Goal: Task Accomplishment & Management: Complete application form

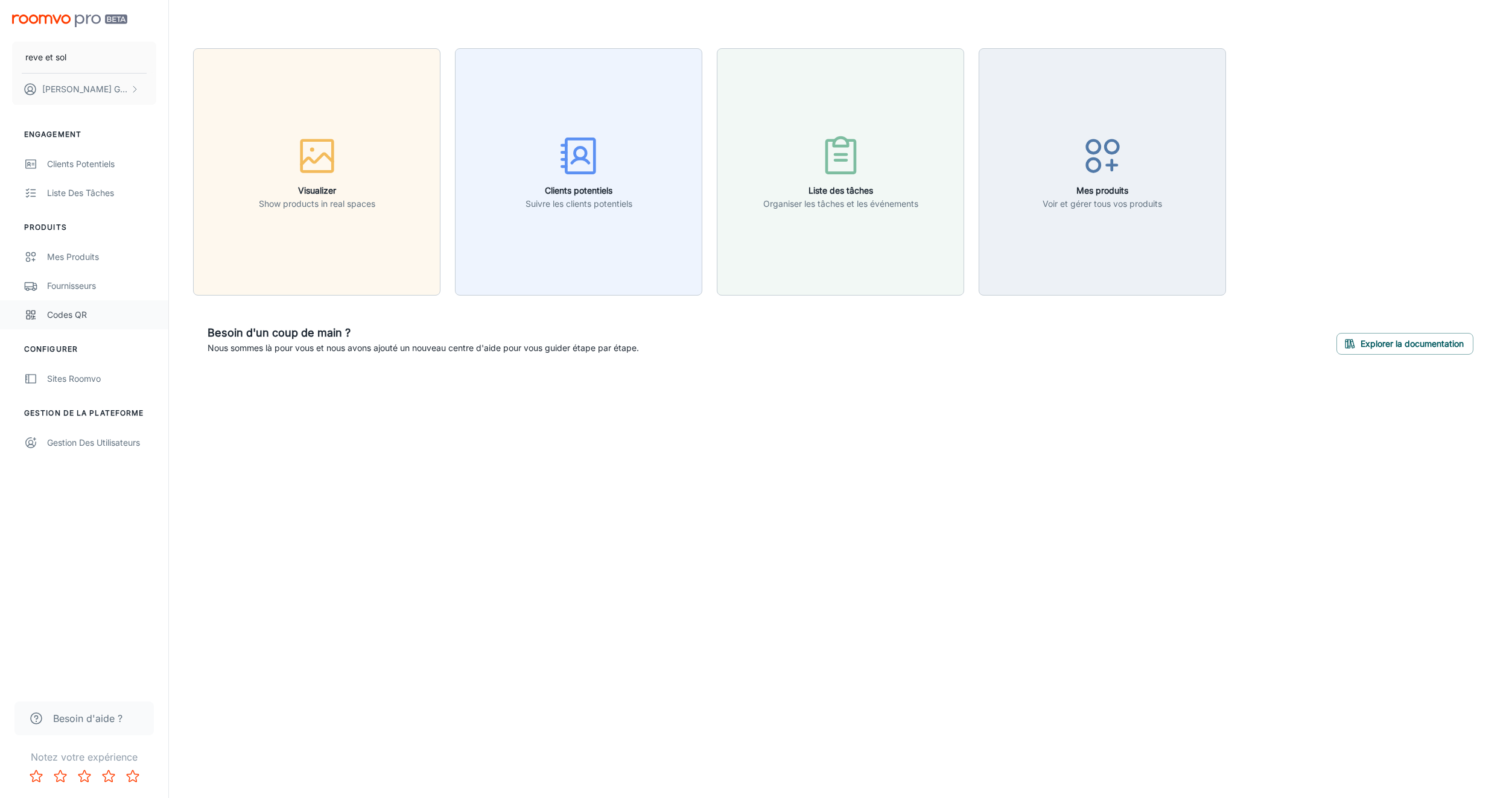
click at [57, 308] on div "Codes QR" at bounding box center [101, 315] width 109 height 14
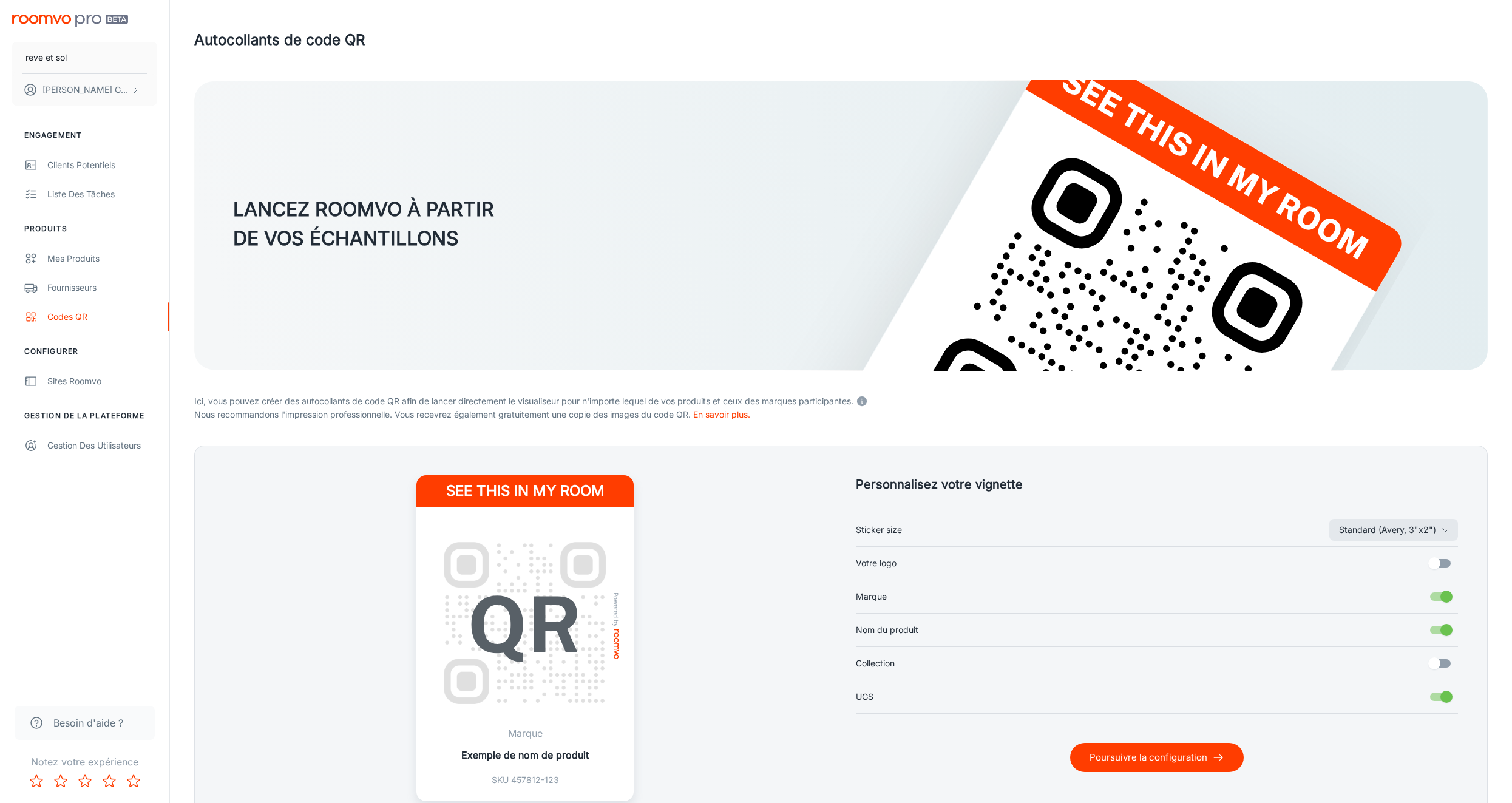
click at [1441, 563] on input "Votre logo" at bounding box center [1435, 562] width 69 height 23
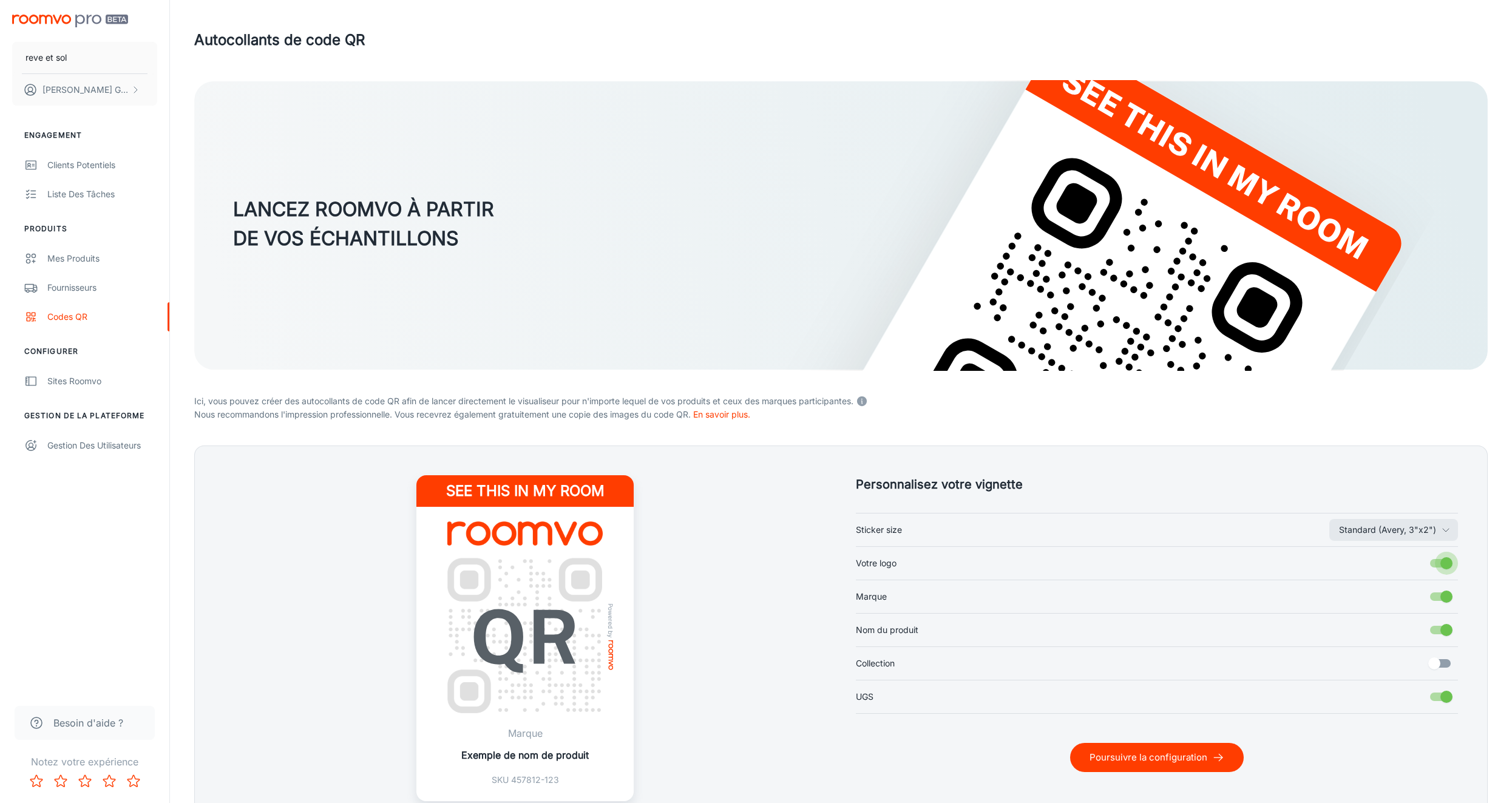
click at [1440, 564] on input "Votre logo" at bounding box center [1447, 562] width 69 height 23
checkbox input "false"
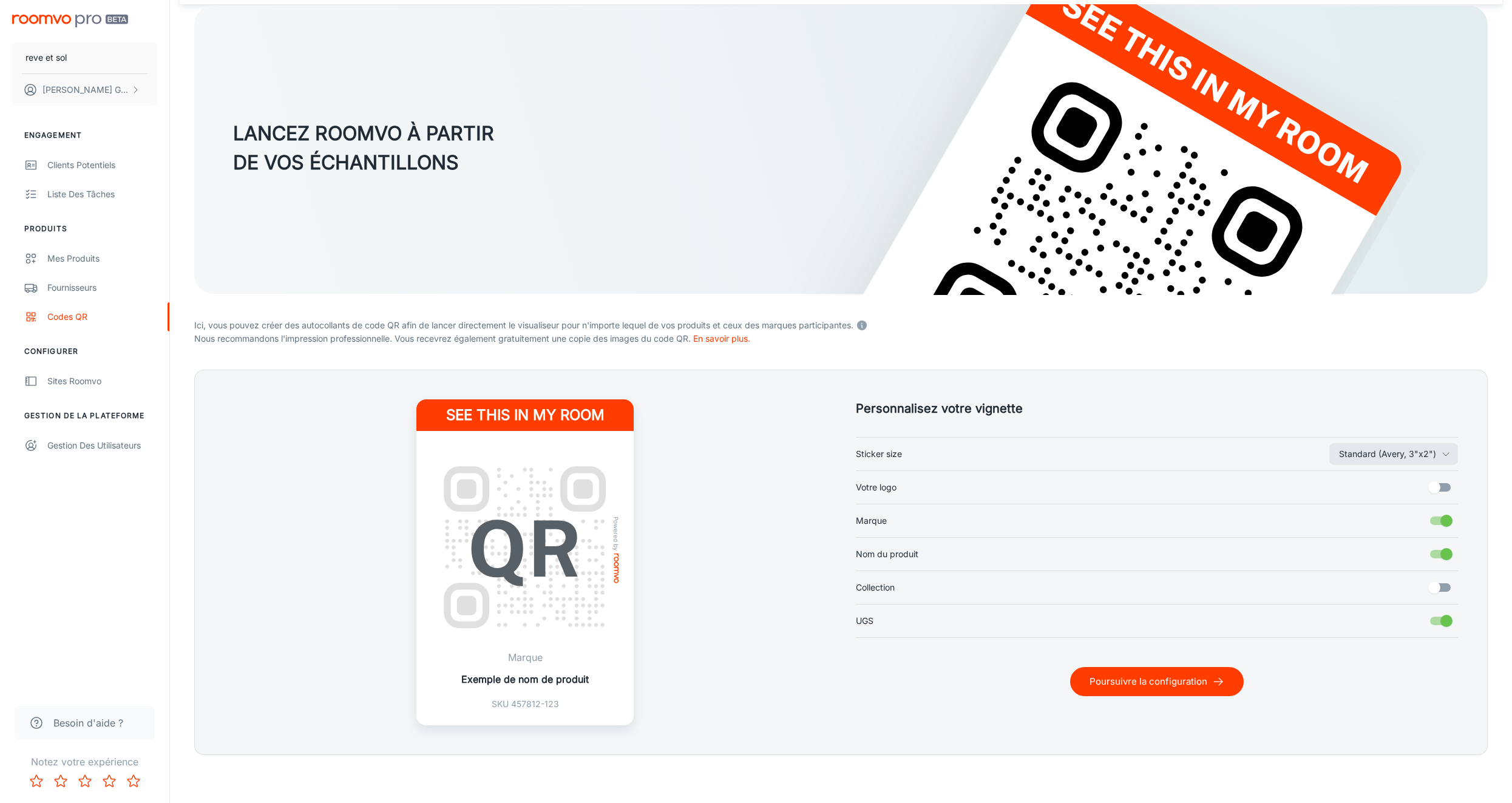
scroll to position [76, 0]
click at [97, 446] on div "Gestion des utilisateurs" at bounding box center [102, 445] width 110 height 14
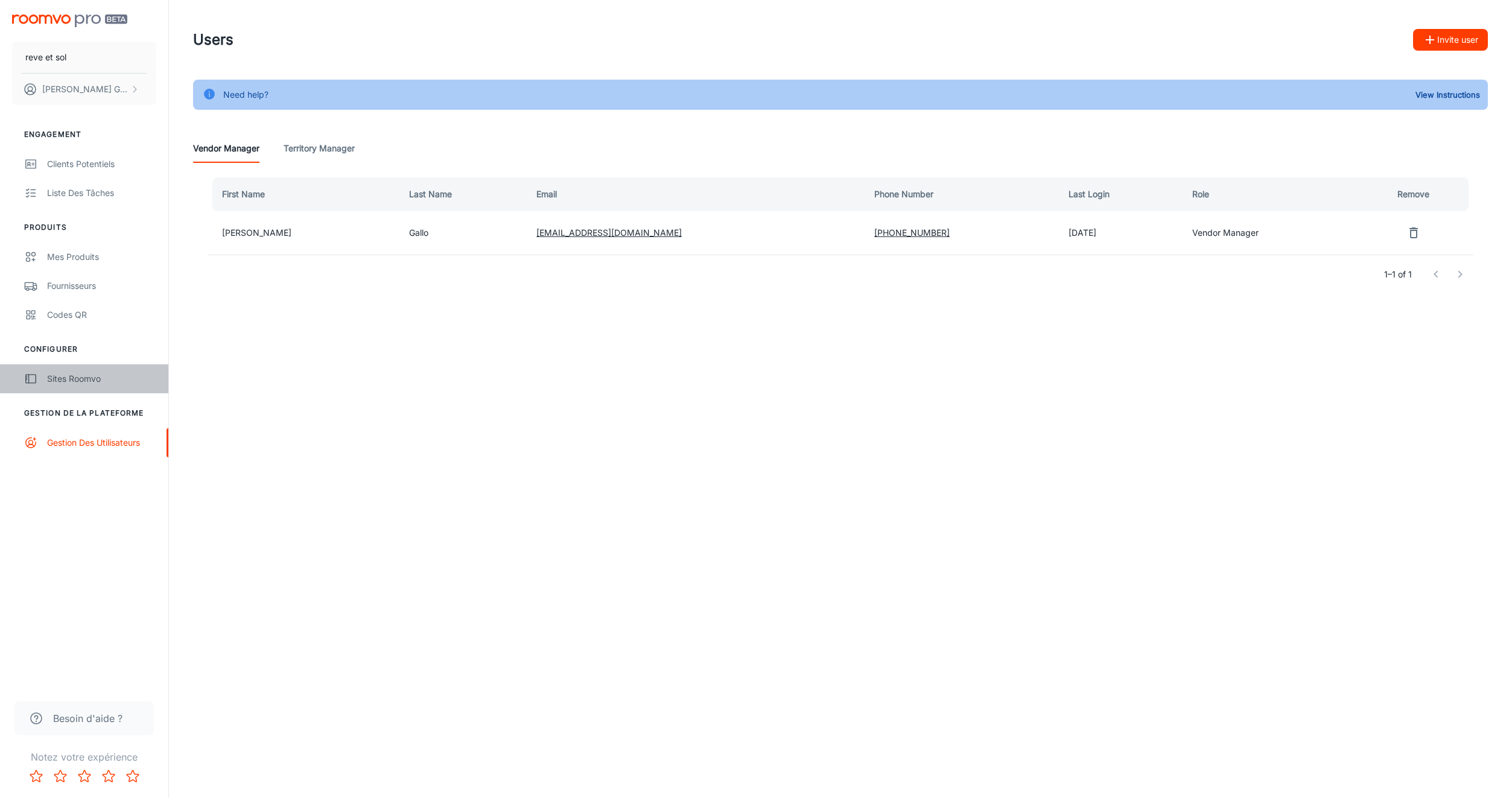
click at [105, 375] on div "Sites Roomvo" at bounding box center [101, 379] width 109 height 14
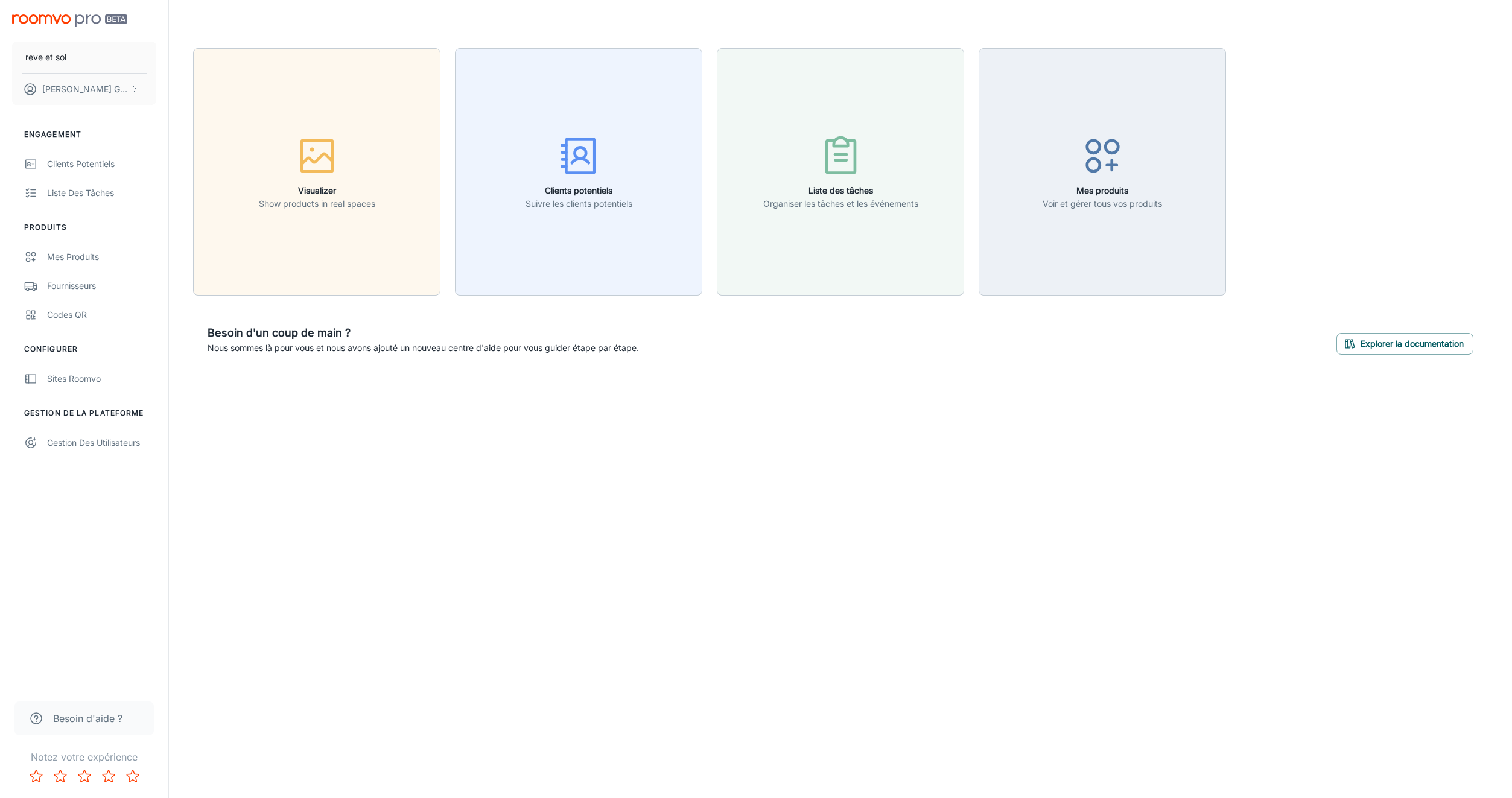
click at [68, 22] on img "scrollable content" at bounding box center [69, 21] width 115 height 13
click at [1422, 349] on button "Explorer la documentation" at bounding box center [1404, 344] width 136 height 22
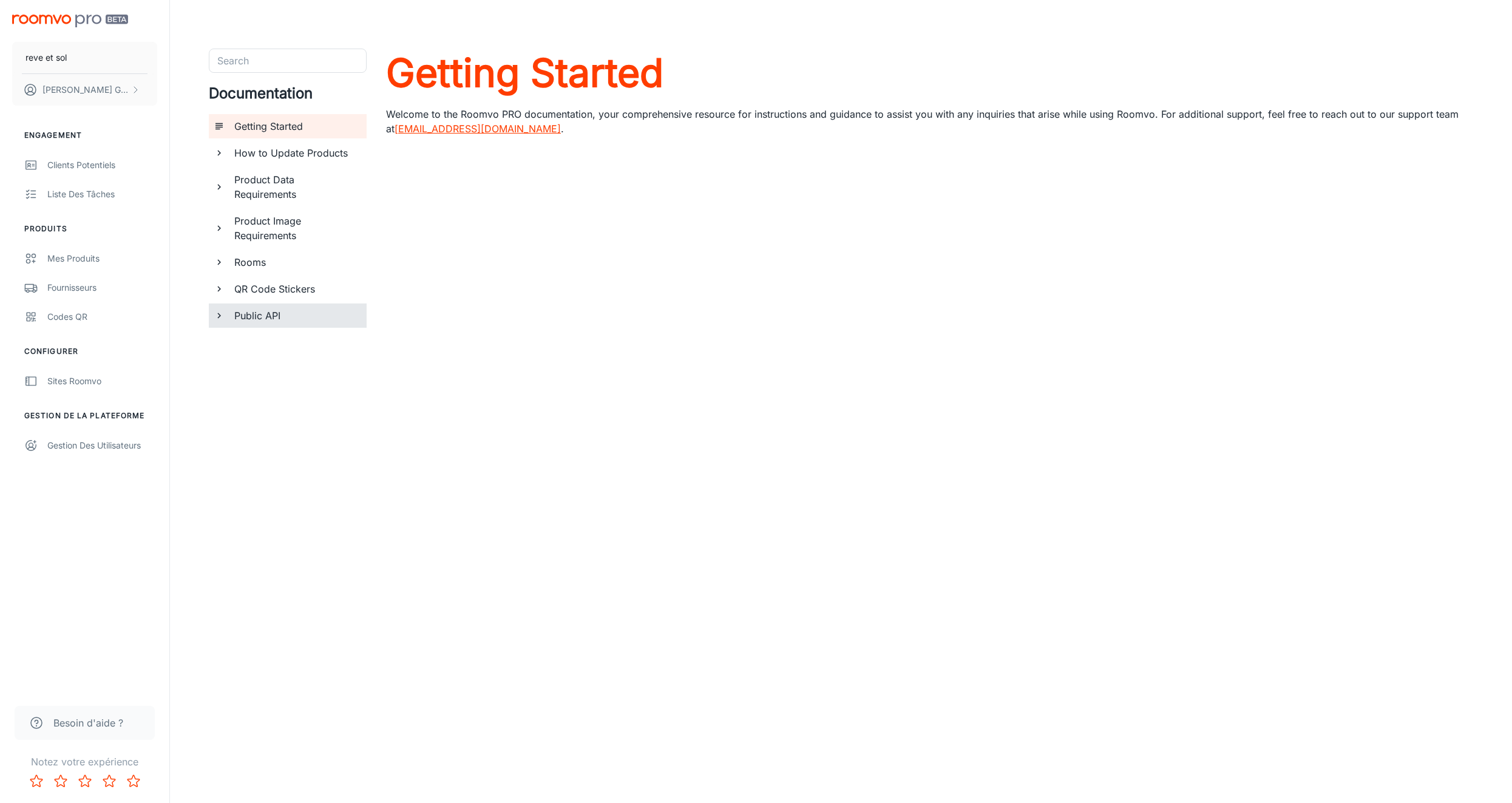
click at [285, 313] on h6 "Public API" at bounding box center [295, 315] width 123 height 15
click at [292, 347] on h6 "Getting a Refresh Token" at bounding box center [301, 342] width 113 height 15
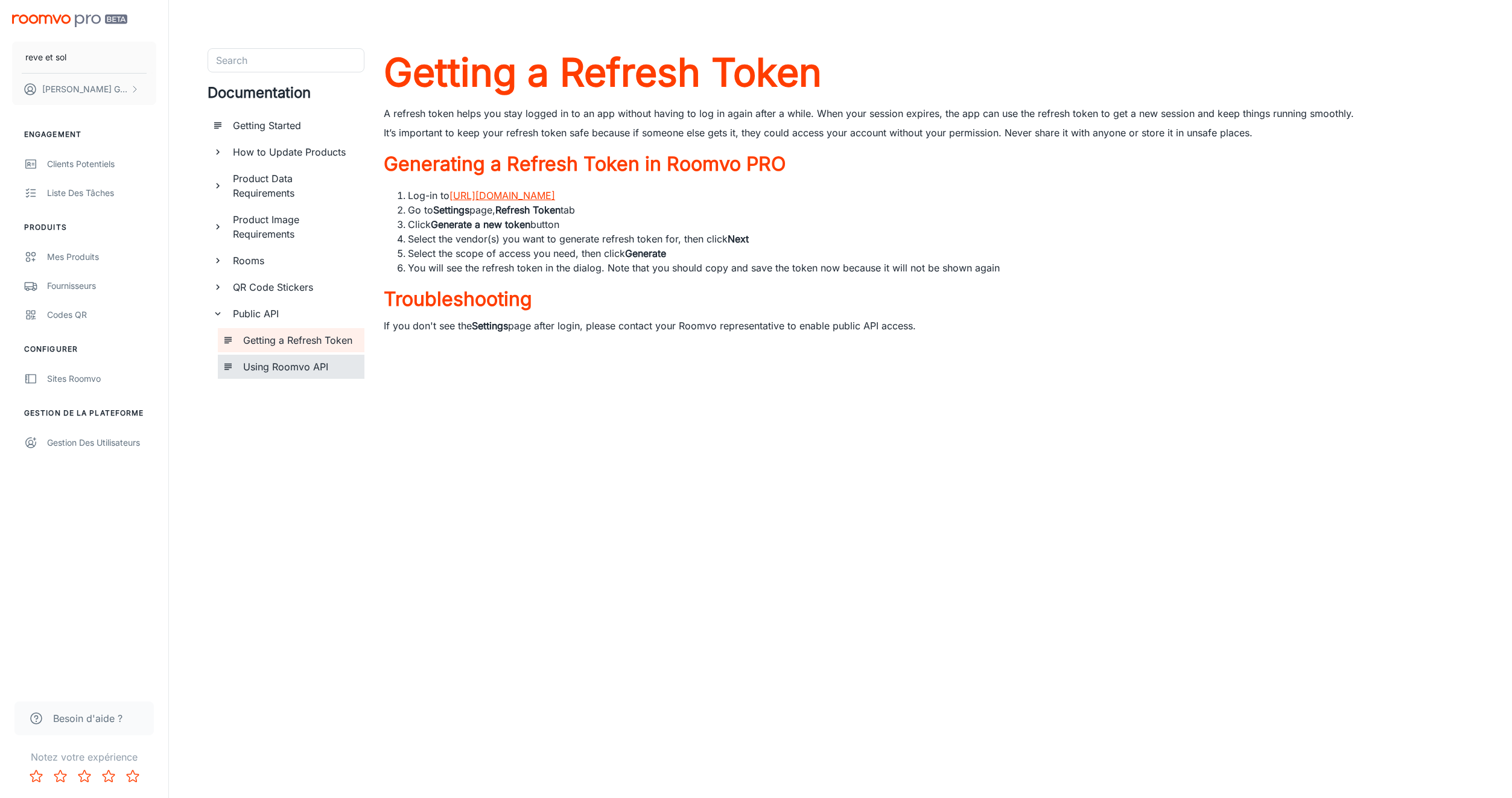
click at [291, 368] on h6 "Using Roomvo API" at bounding box center [299, 366] width 112 height 15
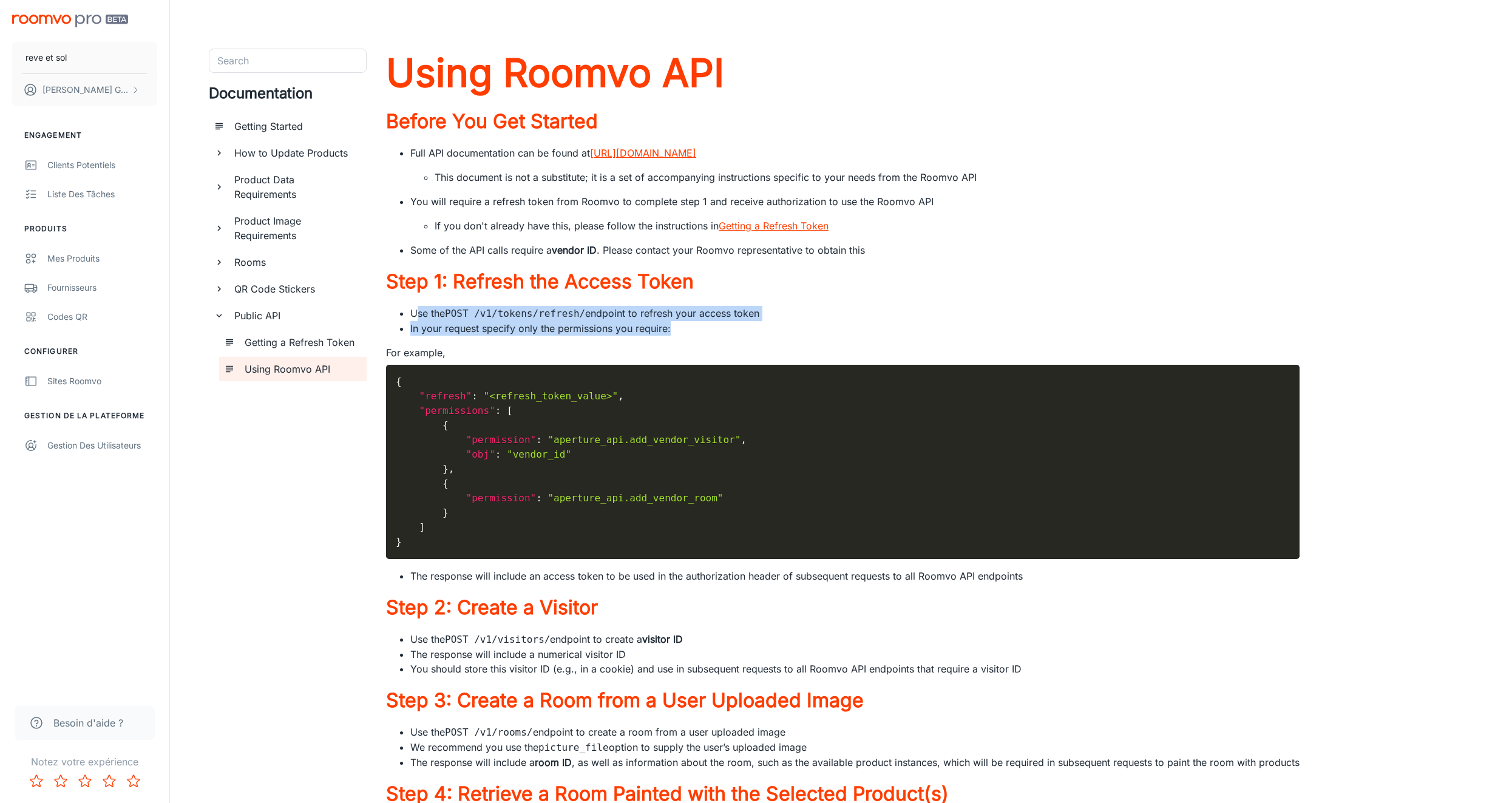
drag, startPoint x: 417, startPoint y: 319, endPoint x: 903, endPoint y: 326, distance: 486.1
click at [869, 335] on ul "Use the POST /v1/tokens/refresh/ endpoint to refresh your access token In your …" at bounding box center [843, 321] width 914 height 30
click at [1043, 312] on li "Use the POST /v1/tokens/refresh/ endpoint to refresh your access token" at bounding box center [855, 313] width 889 height 15
click at [697, 157] on link "https://www.roomvo.com/services/aperture/v1/swagger/#/" at bounding box center [643, 153] width 107 height 12
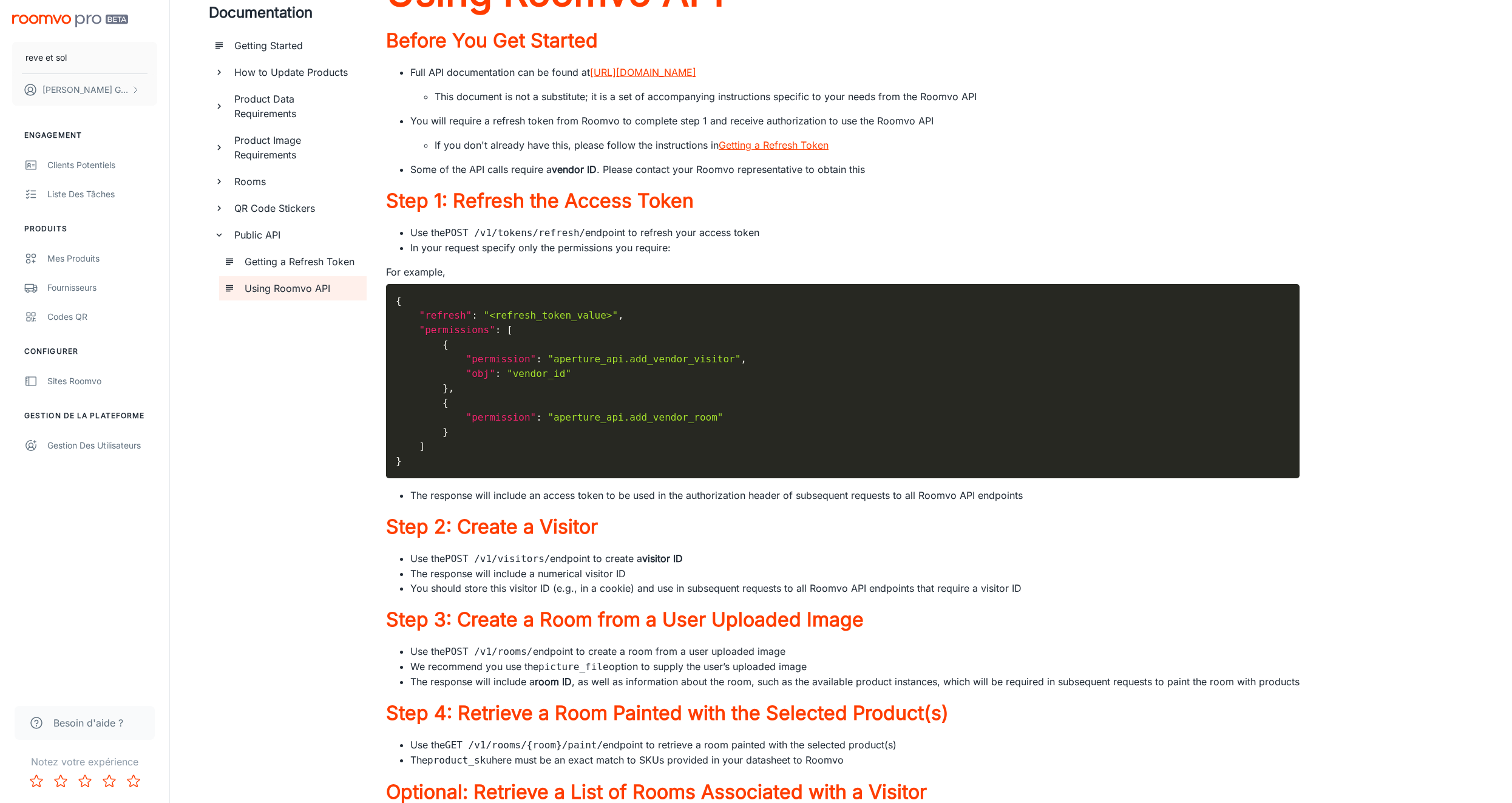
scroll to position [86, 0]
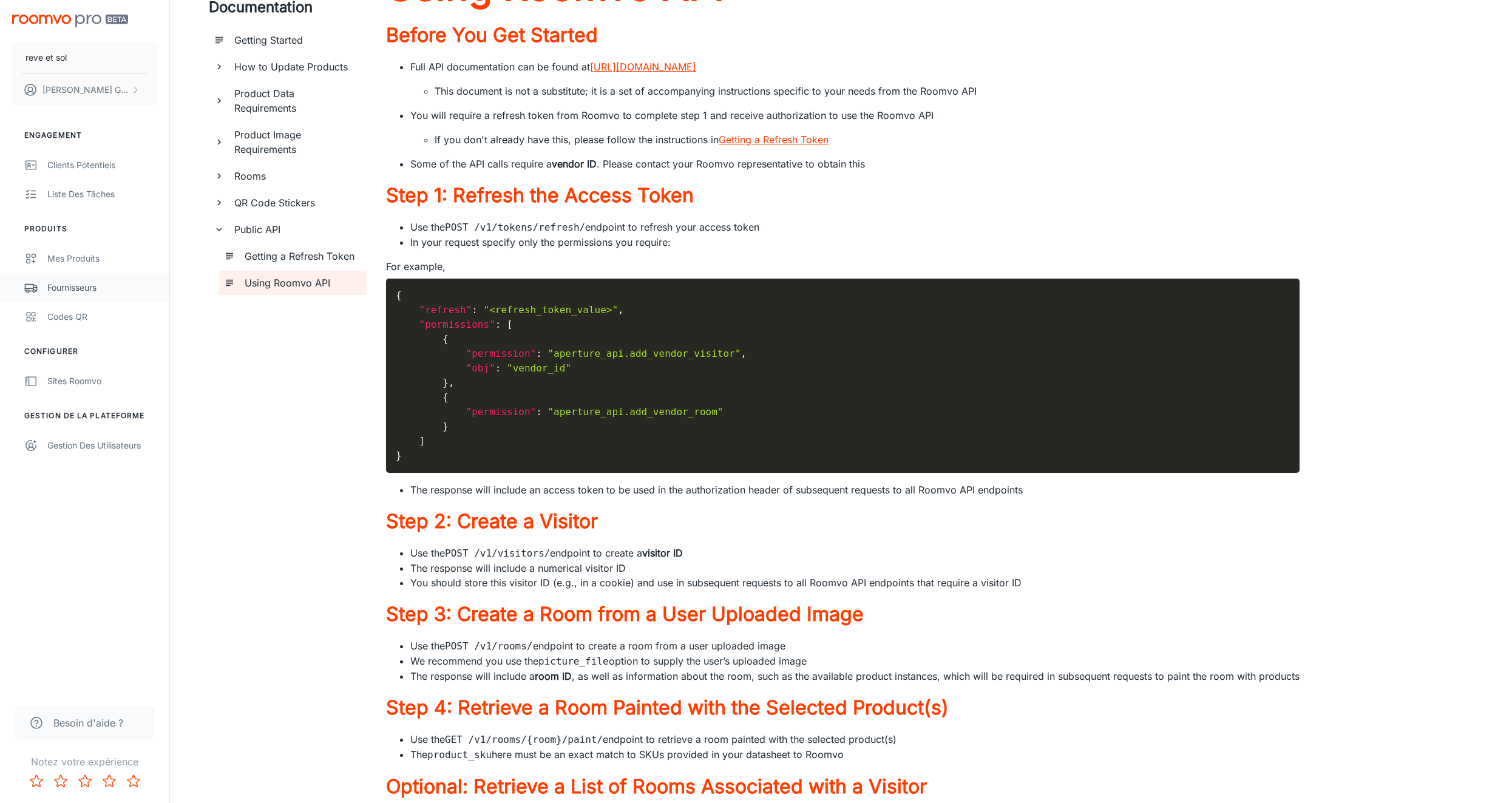
click at [116, 287] on div "Fournisseurs" at bounding box center [102, 287] width 110 height 14
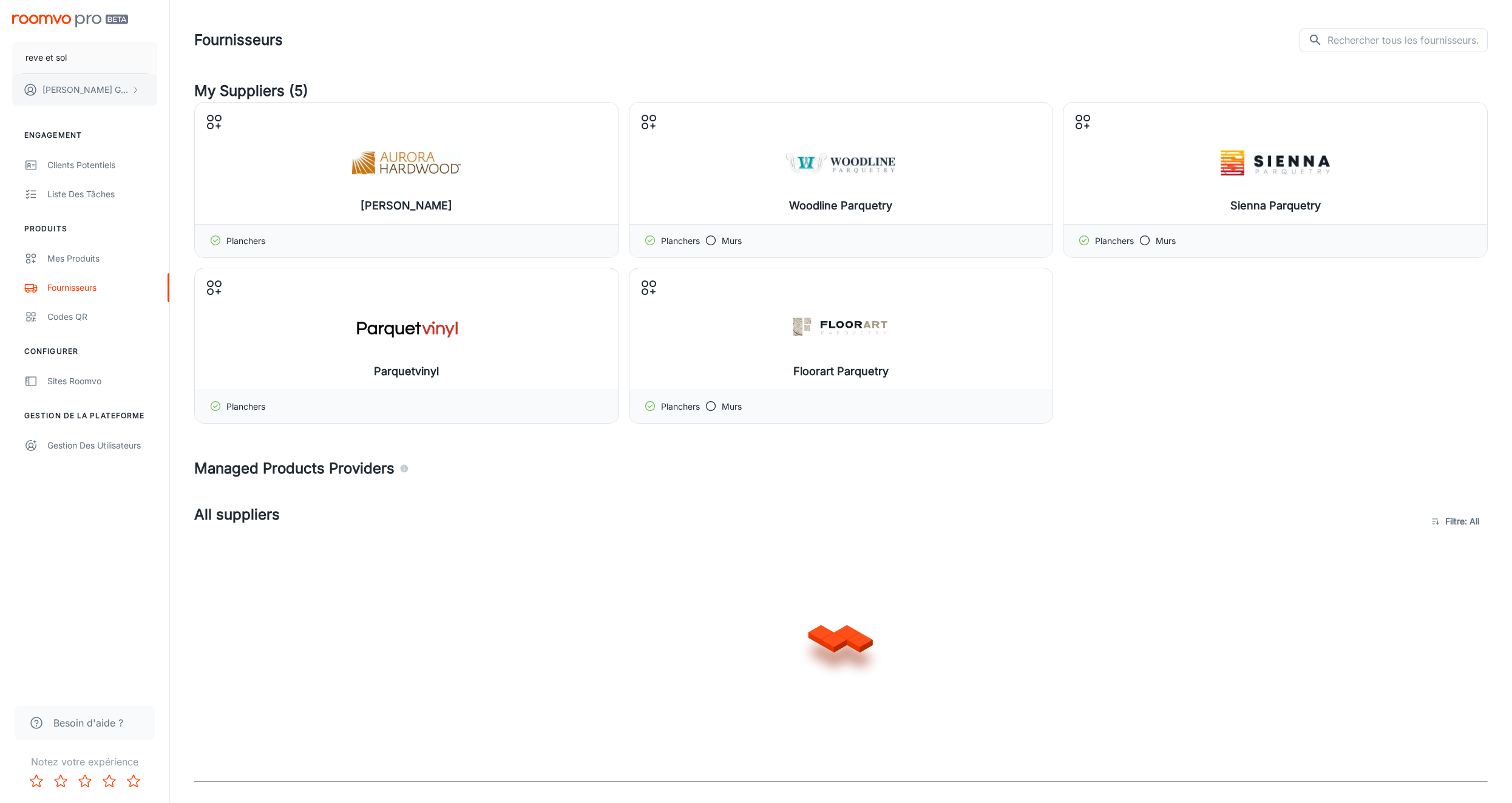
click at [94, 86] on p "[PERSON_NAME]" at bounding box center [85, 90] width 86 height 14
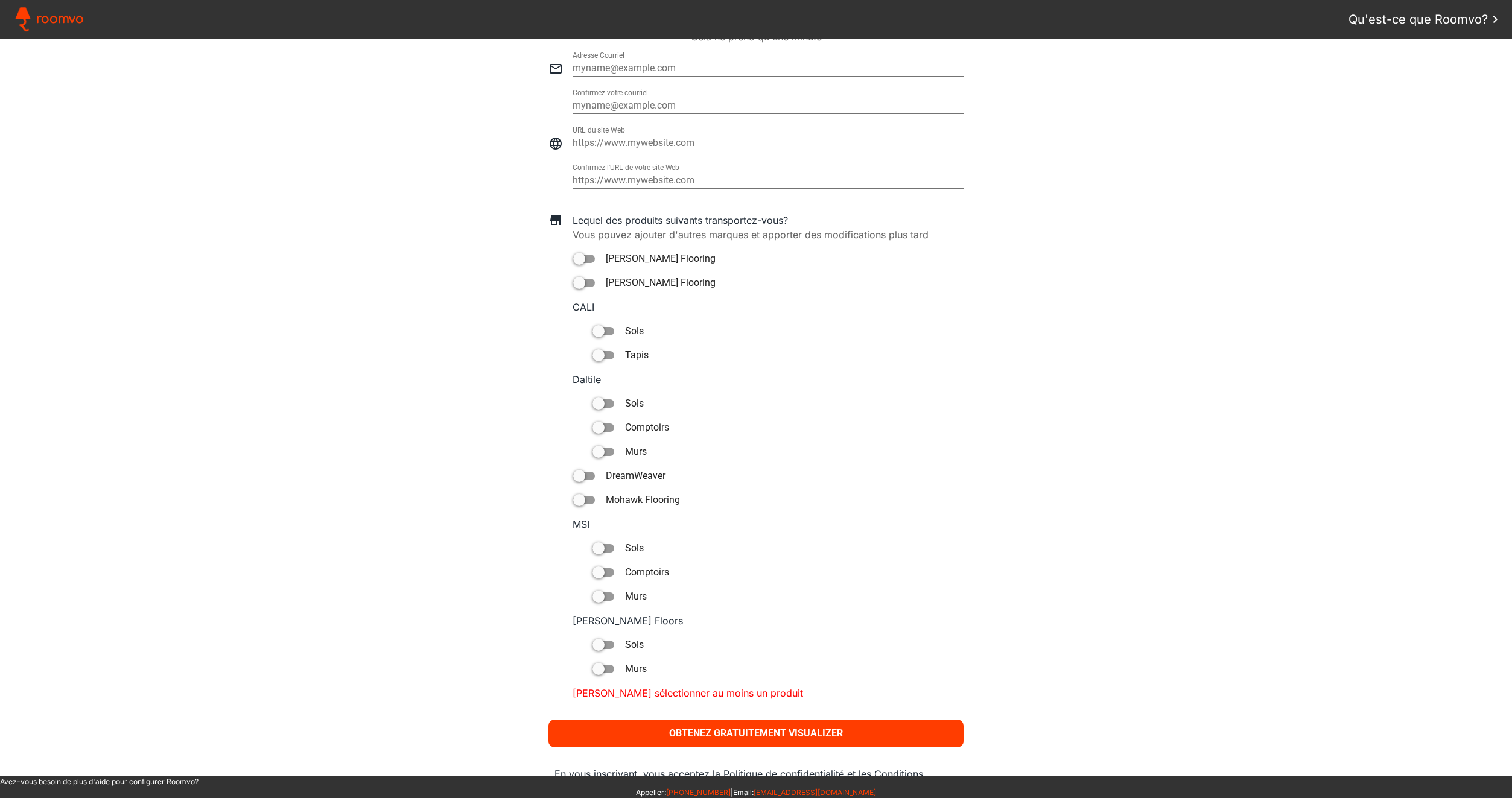
scroll to position [558, 0]
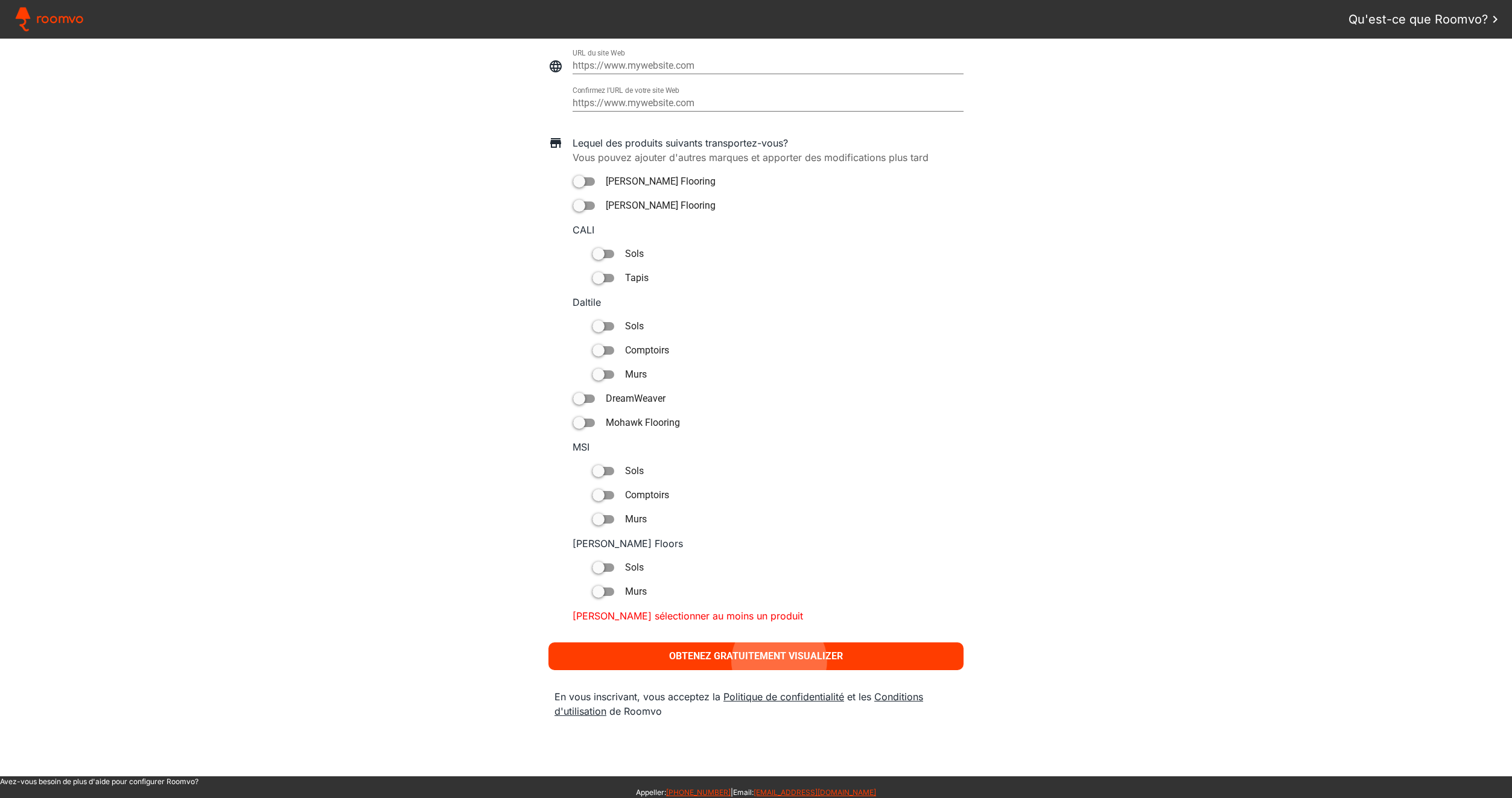
click at [0, 0] on slot "Obtenez gratuitement Visualizer" at bounding box center [0, 0] width 0 height 0
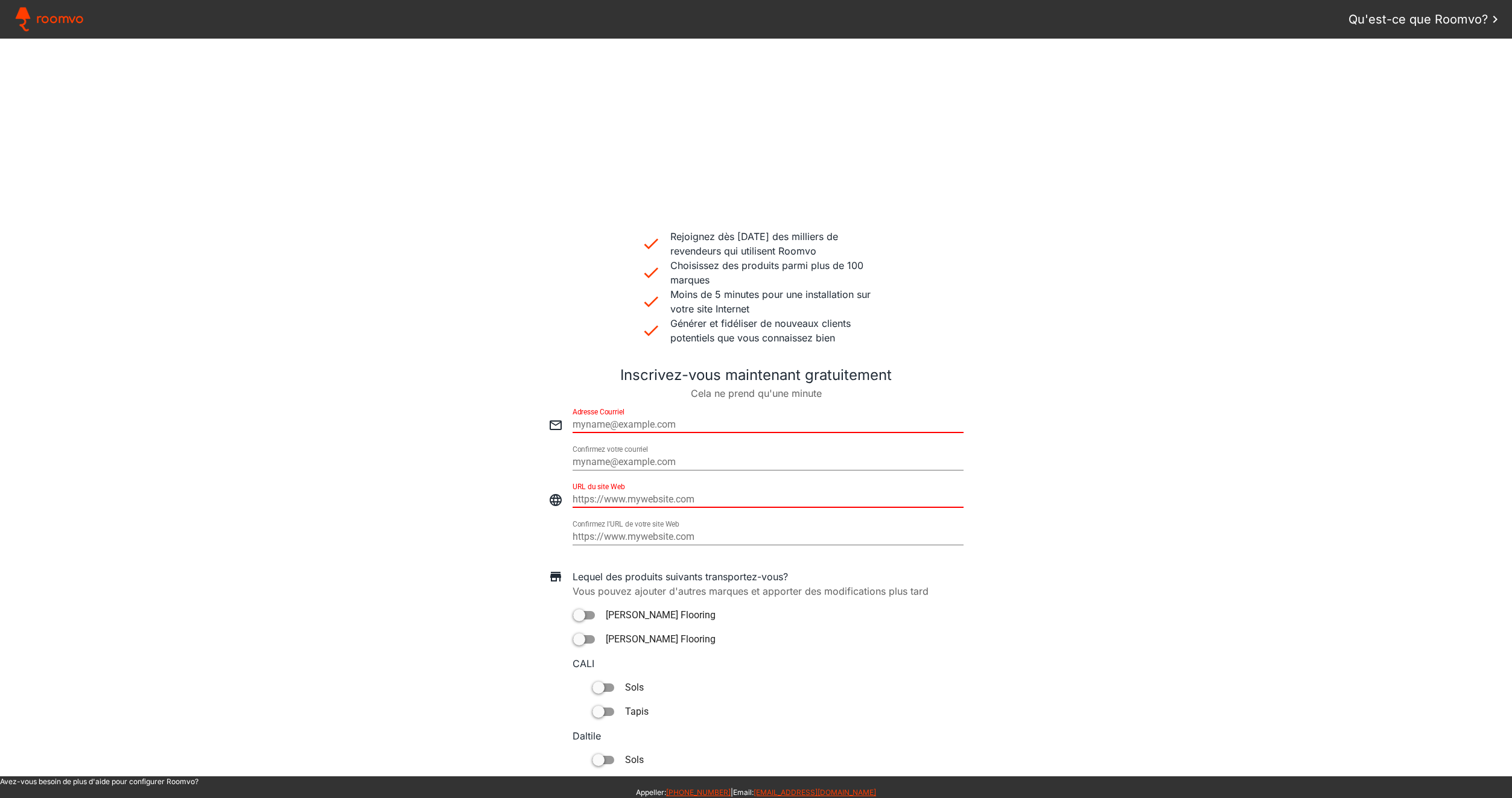
scroll to position [0, 0]
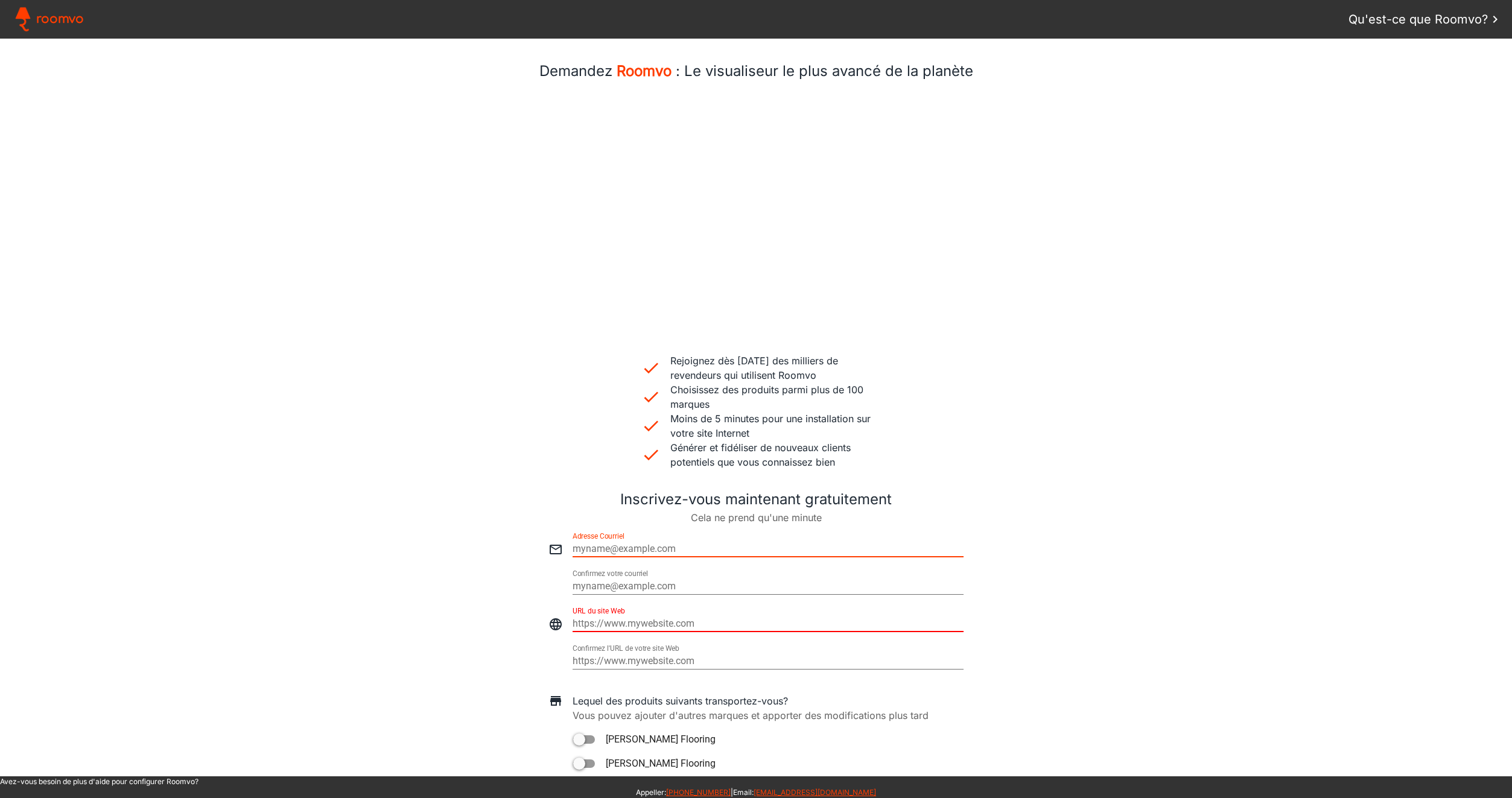
click at [682, 550] on input "email" at bounding box center [768, 549] width 391 height 15
click at [1439, 21] on span "Qu'est-ce que Roomvo?" at bounding box center [1418, 19] width 139 height 18
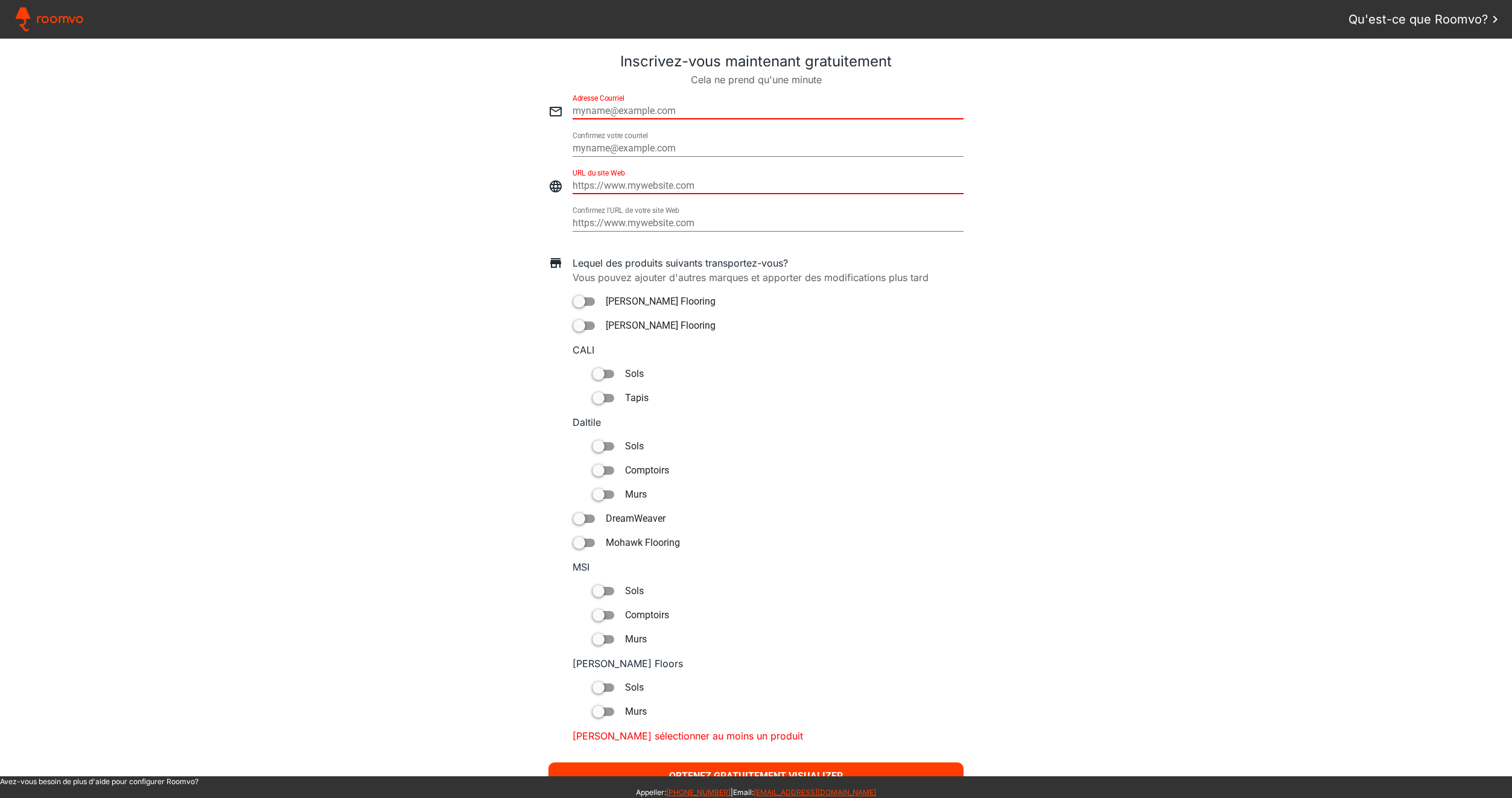
scroll to position [421, 0]
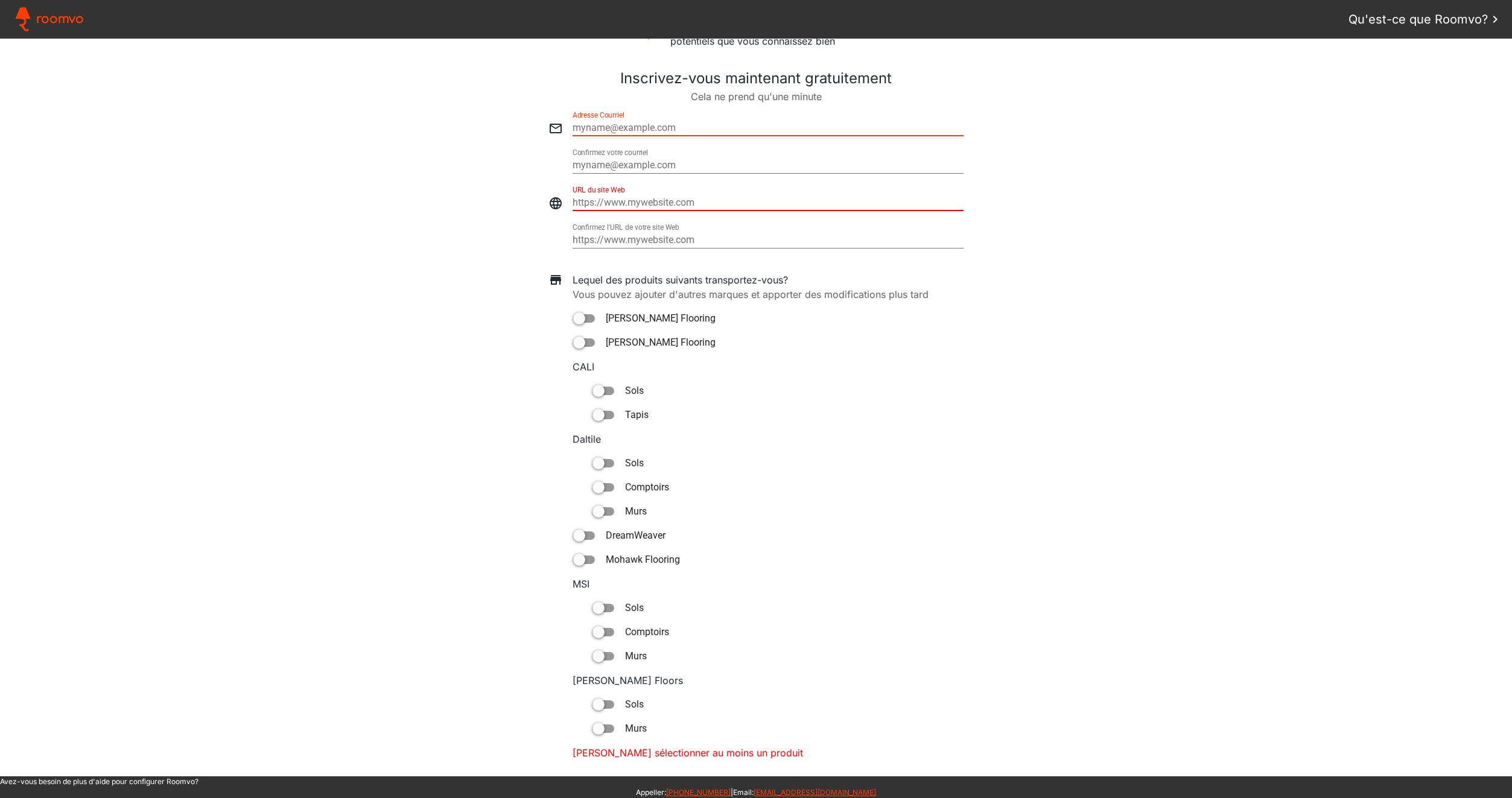
click at [674, 125] on input "email" at bounding box center [768, 128] width 391 height 15
click at [636, 129] on input "reveetsol@gmail.com" at bounding box center [768, 128] width 391 height 15
type input "reveetsol@gmail.com"
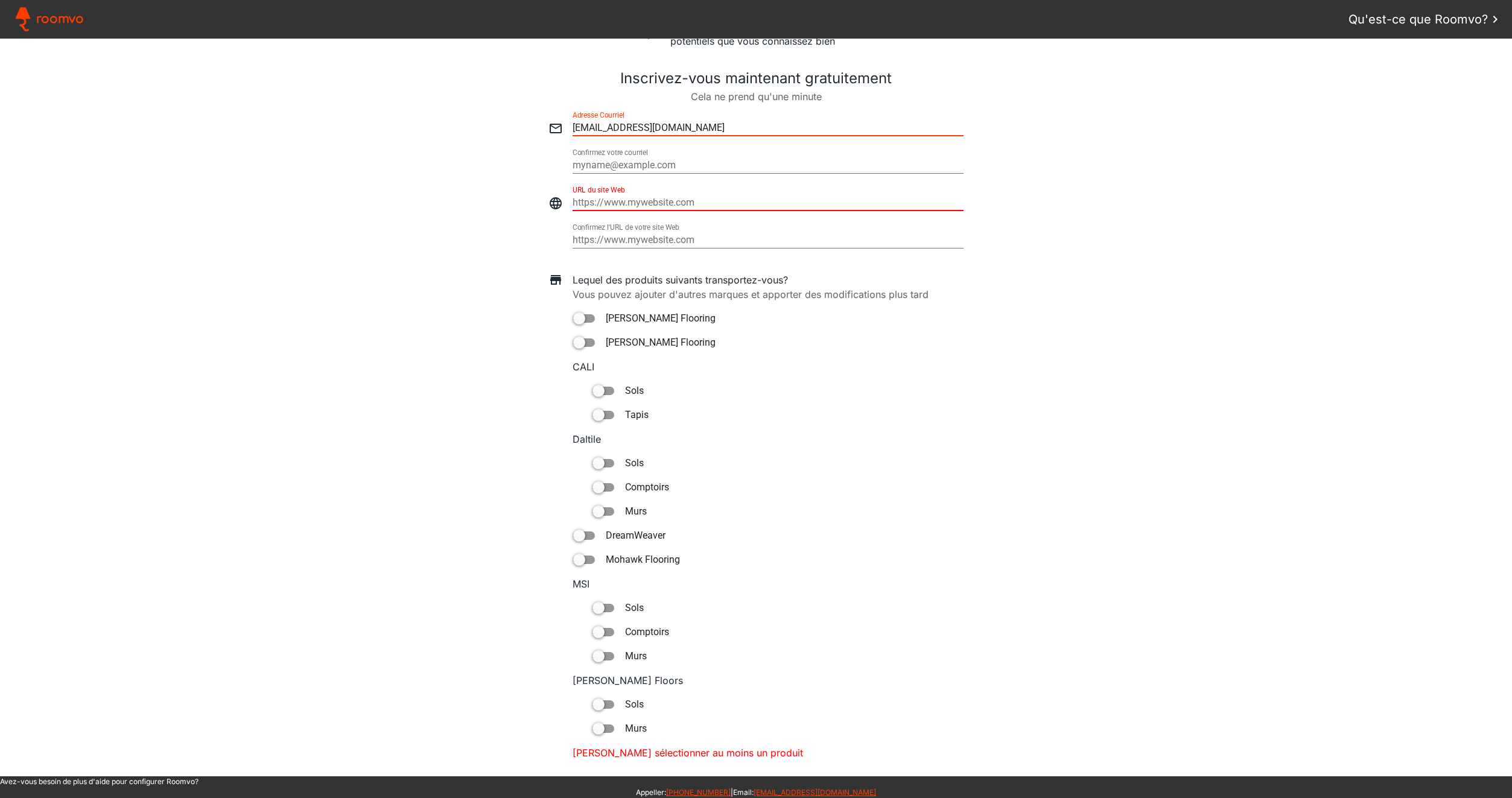
type paper-input "reveetsol@gmail.com"
click at [637, 167] on input "email" at bounding box center [768, 165] width 391 height 15
type input "reveetsol@gmail.com"
type paper-input "reveetsol@gmail.com"
click at [633, 195] on input "https://" at bounding box center [768, 202] width 391 height 15
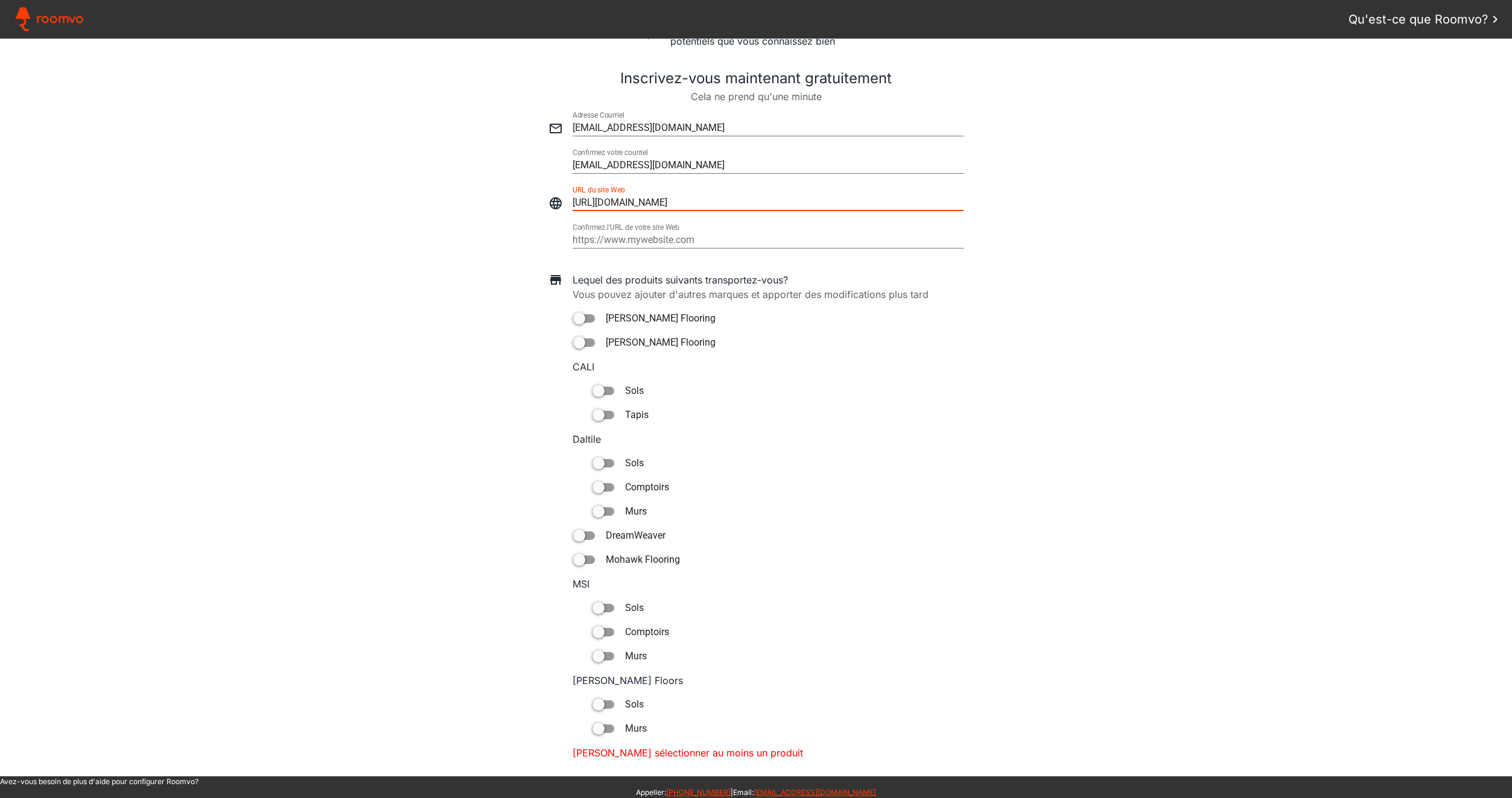
click at [642, 200] on input "https://www.reveetsol.eu" at bounding box center [768, 202] width 391 height 15
type input "https://www.reveetsol.eu"
type paper-input "https://www.reveetsol.eu"
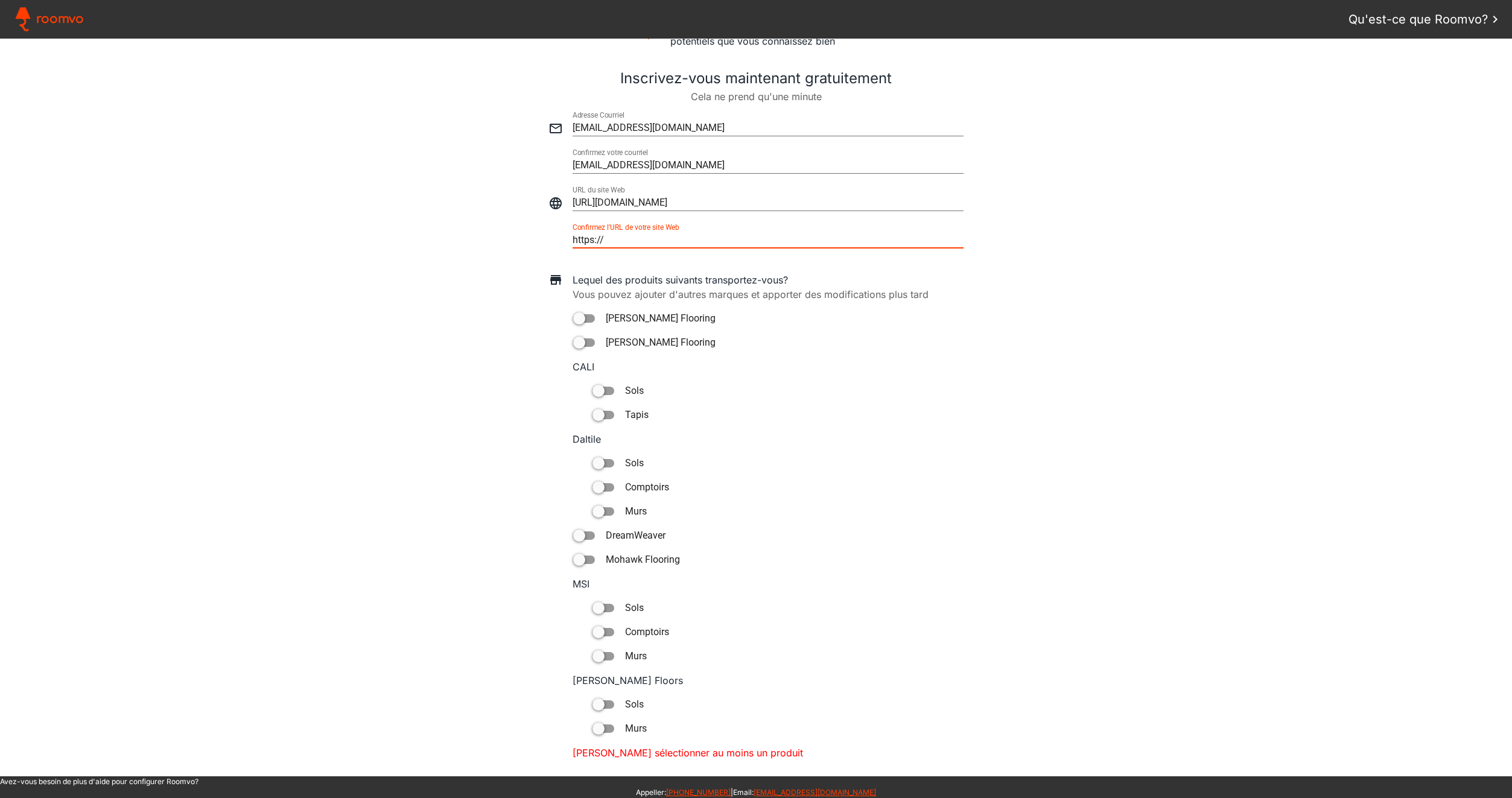
click at [639, 252] on paper-input-container "Confirmez l'URL de votre site Web https:// Les URLs doivent correspondre" at bounding box center [768, 235] width 391 height 37
click at [643, 246] on input "https://" at bounding box center [768, 239] width 391 height 15
click at [632, 236] on input "https://https://www.reveetsol.eu" at bounding box center [768, 239] width 391 height 15
type input "https://www.reveetsol.eu"
type paper-input "https://www.reveetsol.eu"
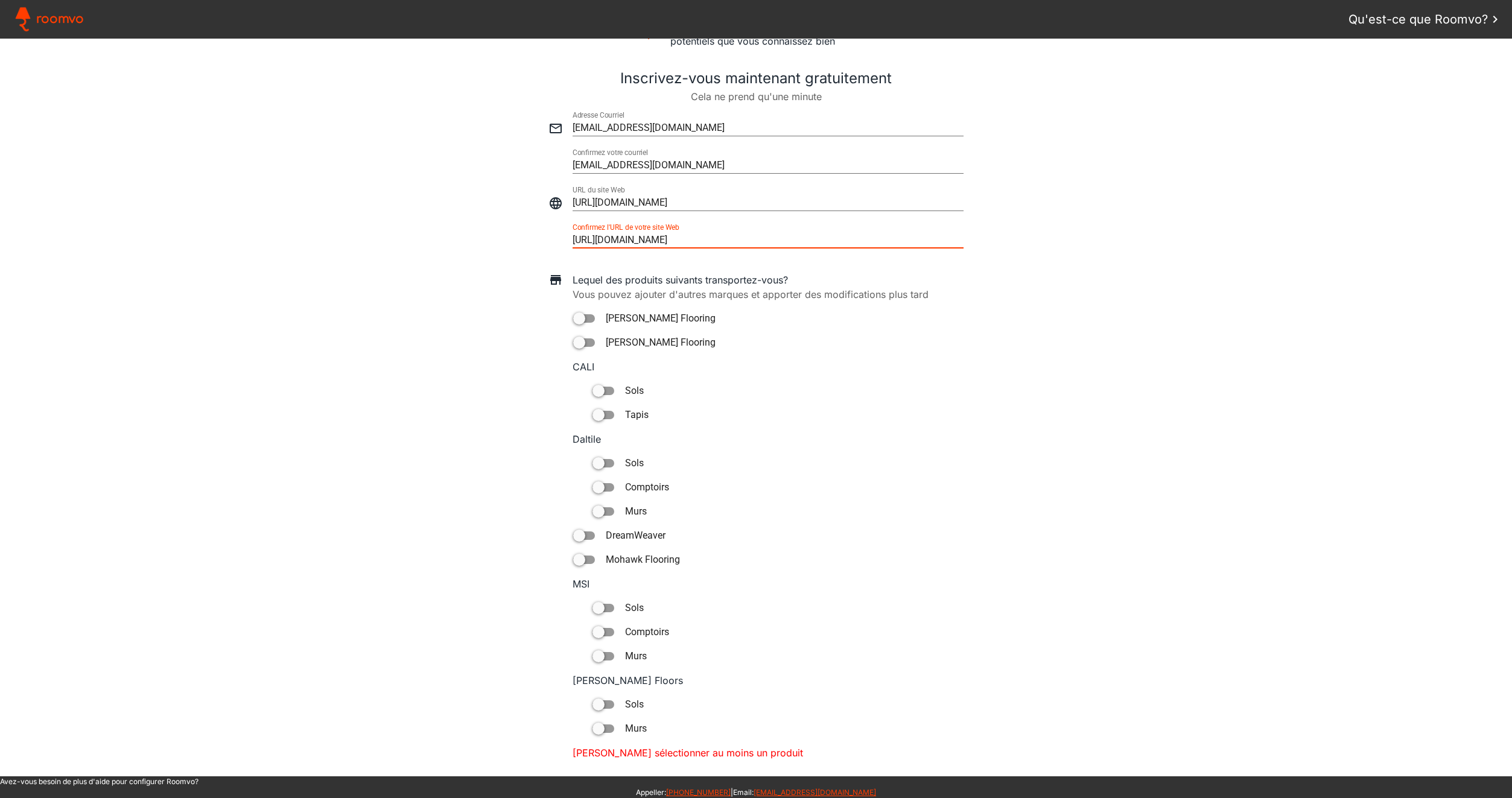
click at [919, 399] on div "Lequel des produits suivants transportez-vous? Vous pouvez ajouter d'autres mar…" at bounding box center [755, 516] width 1499 height 487
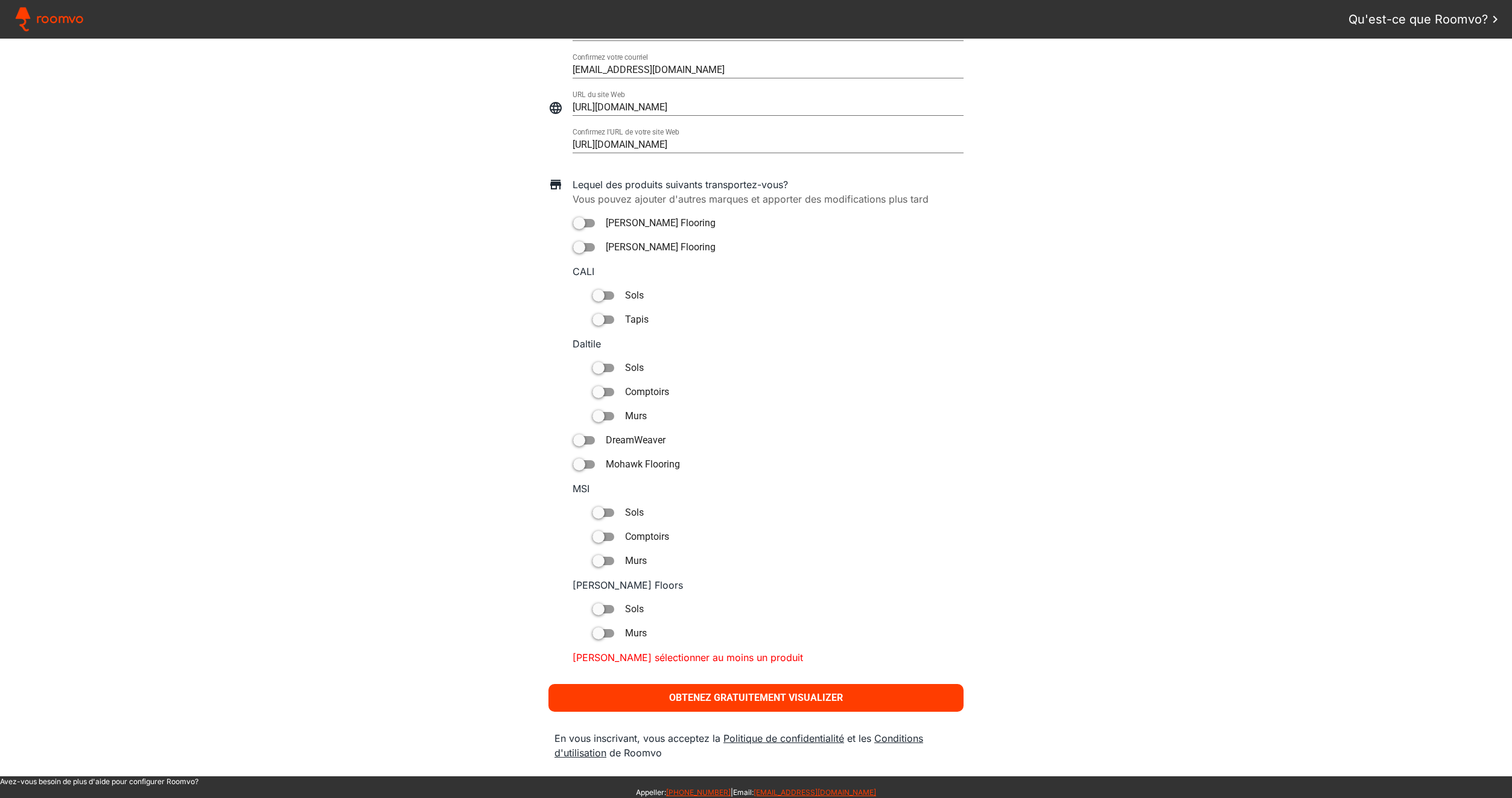
scroll to position [558, 0]
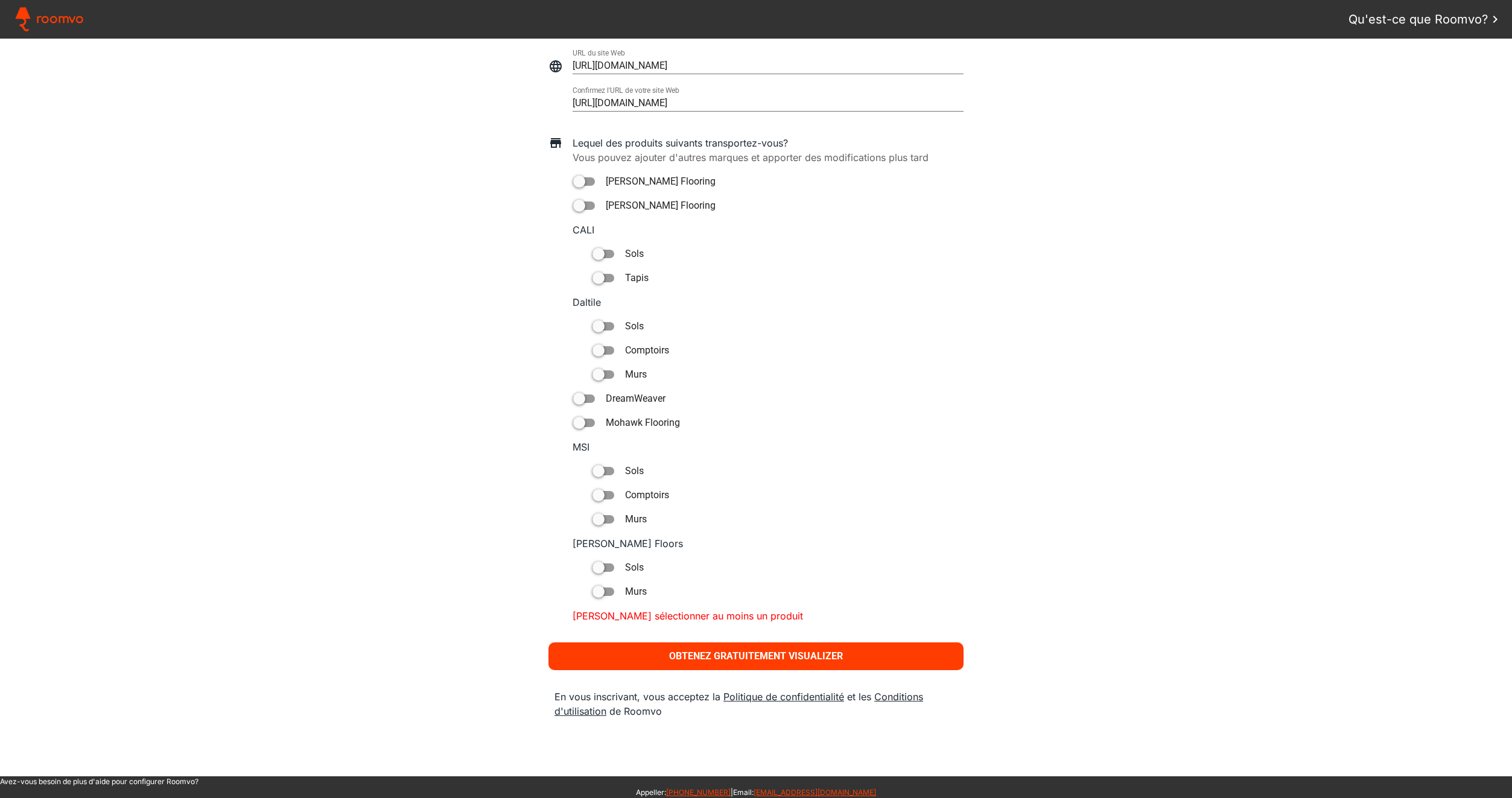
click at [0, 0] on slot "Obtenez gratuitement Visualizer" at bounding box center [0, 0] width 0 height 0
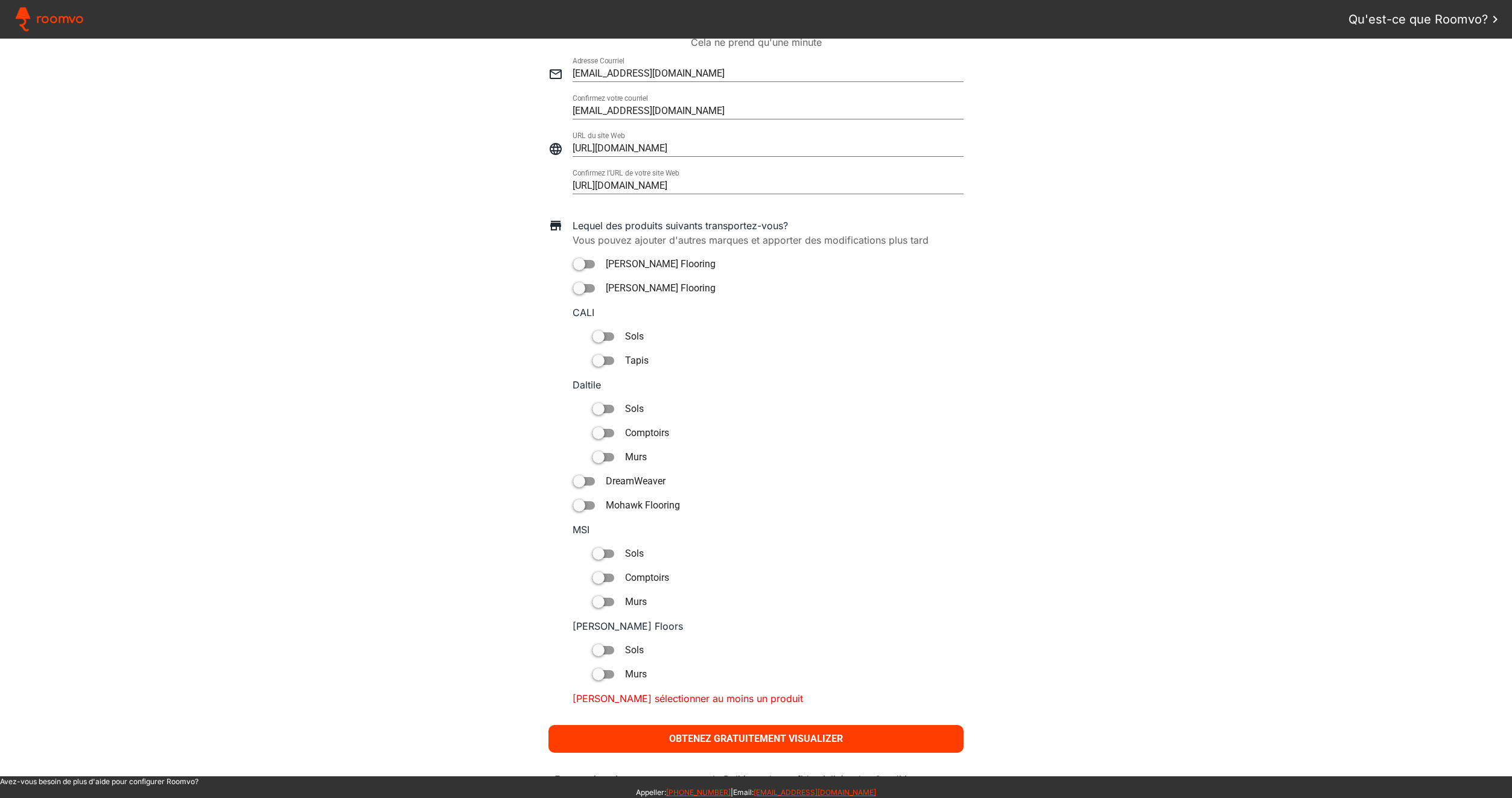
scroll to position [474, 0]
click at [578, 292] on div at bounding box center [579, 290] width 12 height 12
type paper-toggle-button "on"
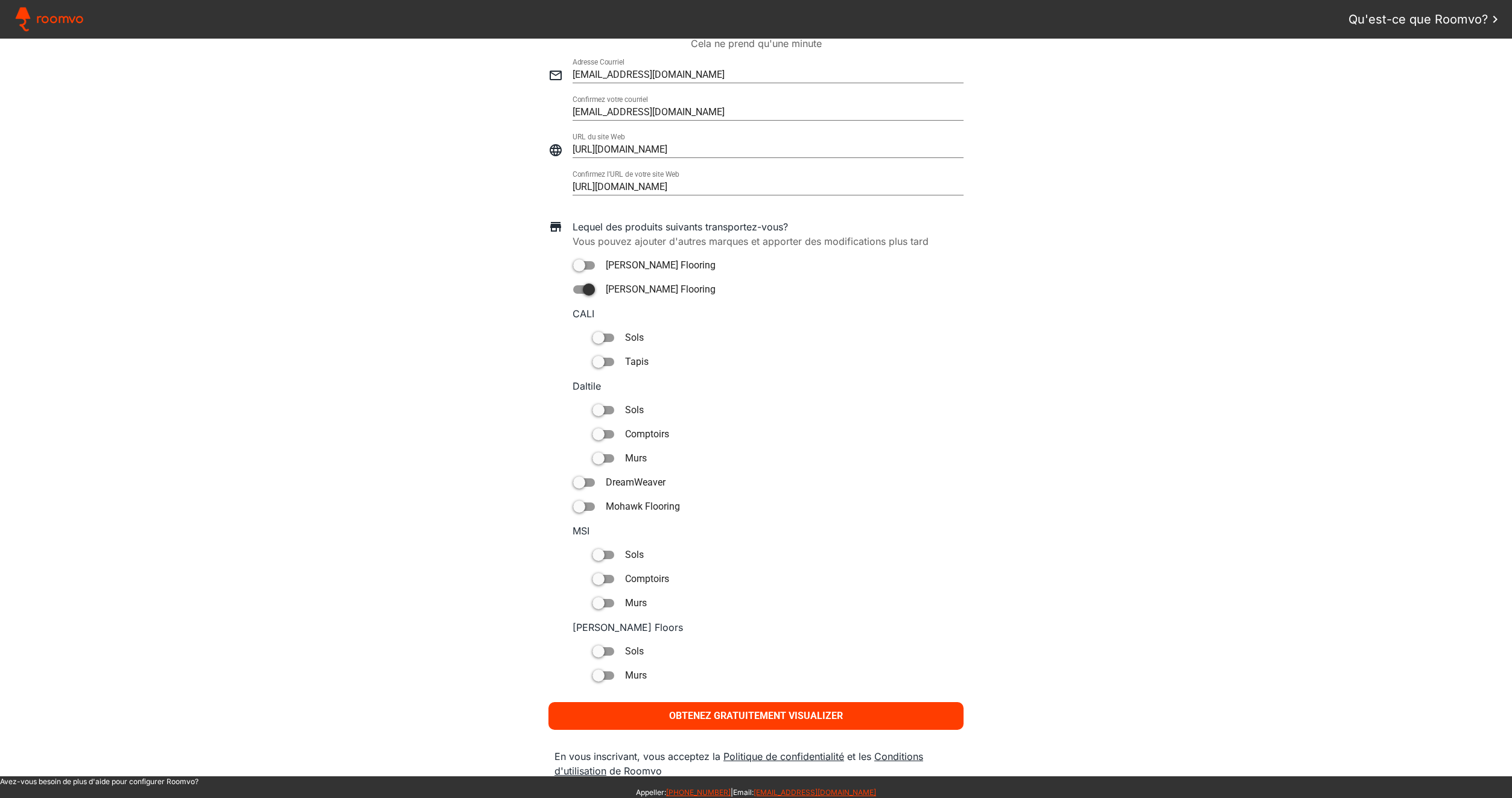
click at [581, 269] on div at bounding box center [584, 265] width 22 height 9
type paper-toggle-button "on"
click at [746, 721] on paper-button "Obtenez gratuitement Visualizer" at bounding box center [755, 716] width 415 height 27
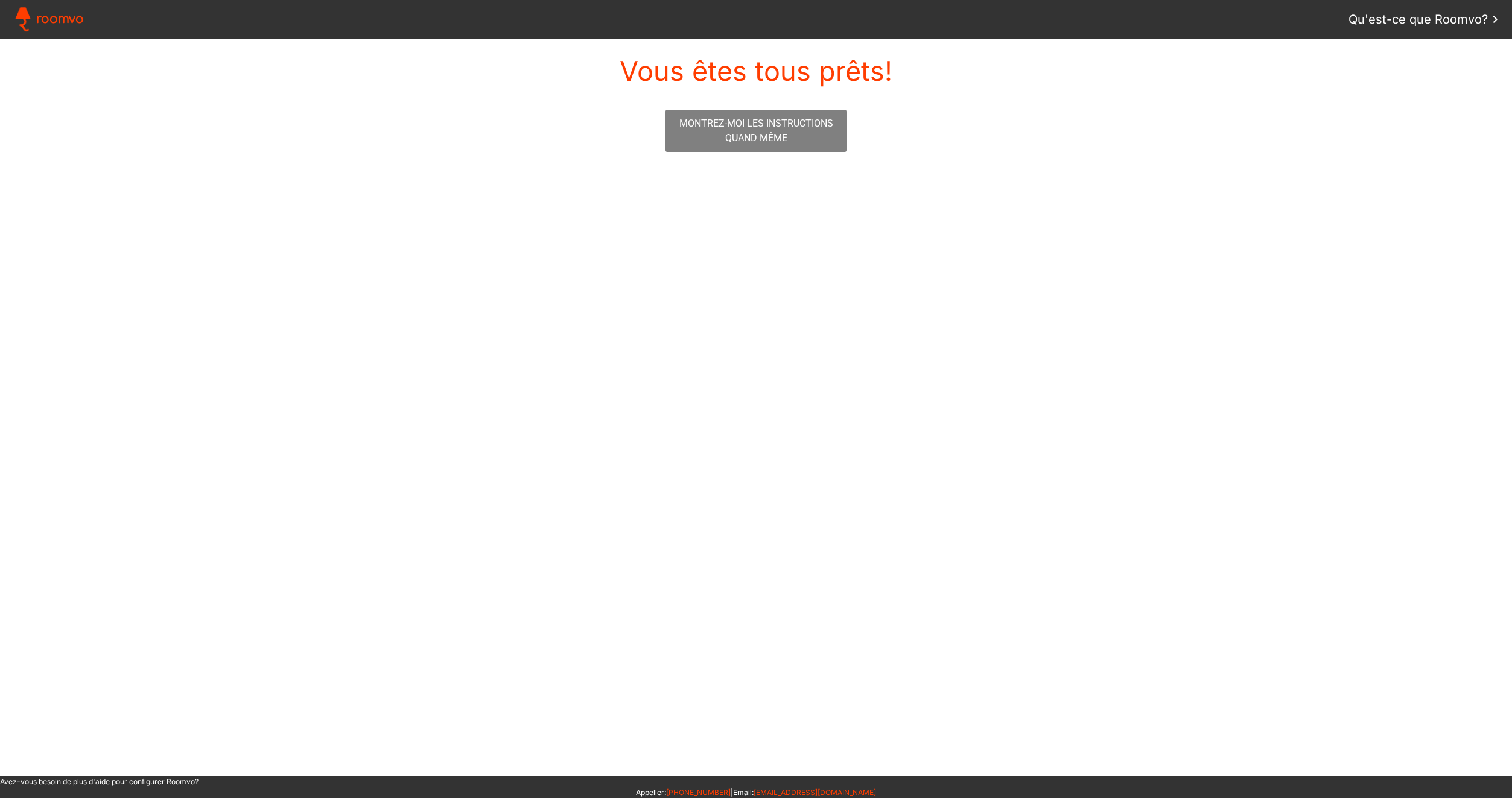
click at [0, 0] on slot "Montrez-moi les instructions quand même" at bounding box center [0, 0] width 0 height 0
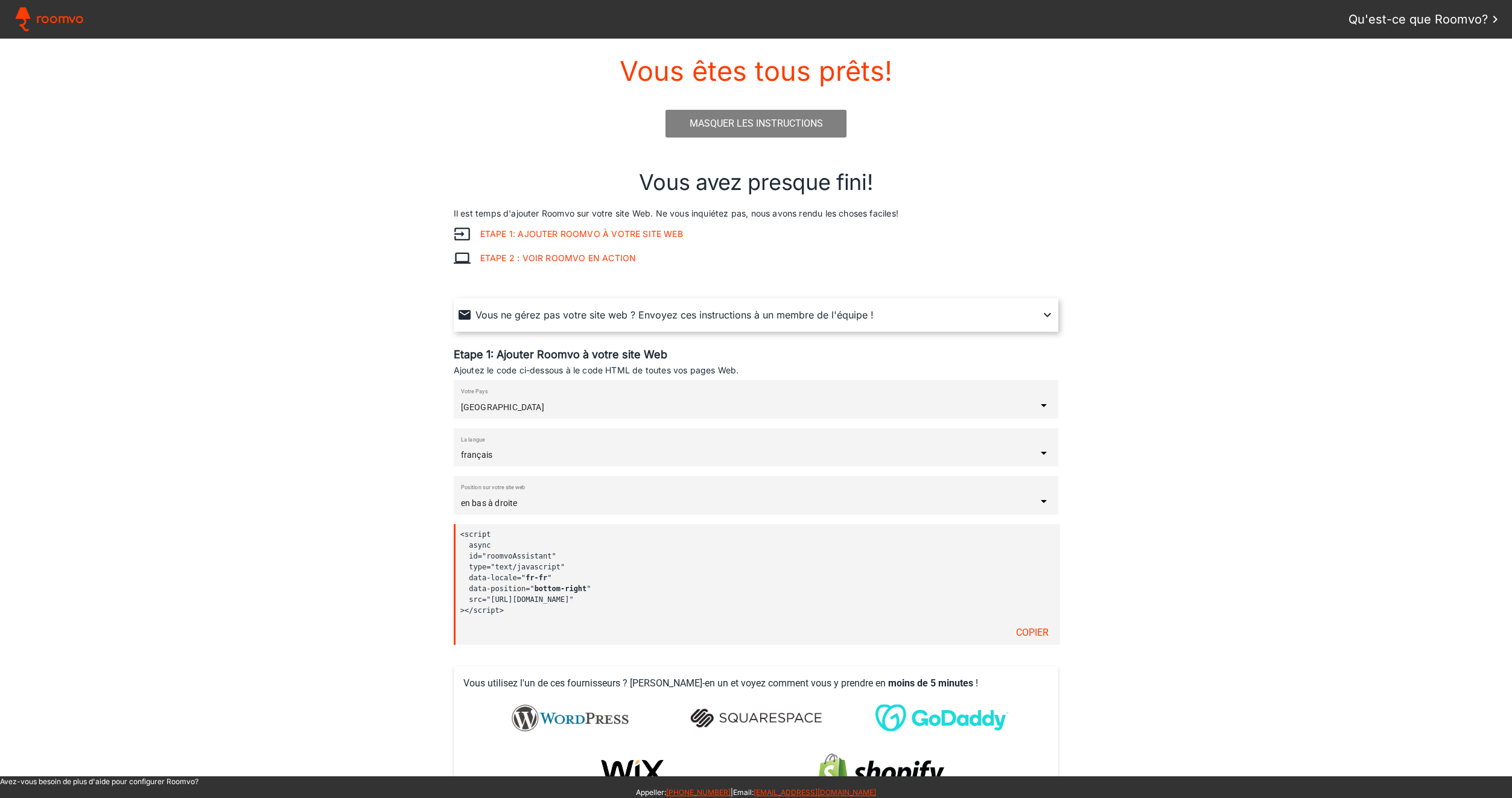
drag, startPoint x: 566, startPoint y: 556, endPoint x: 470, endPoint y: 553, distance: 96.0
click at [470, 553] on code "<script async id="roomvoAssistant" type="text/javascript" data-locale=" fr-fr "…" at bounding box center [753, 572] width 585 height 86
click at [751, 322] on div "Vous ne gérez pas votre site web ? Envoyez ces instructions à un membre de l'éq…" at bounding box center [756, 314] width 597 height 33
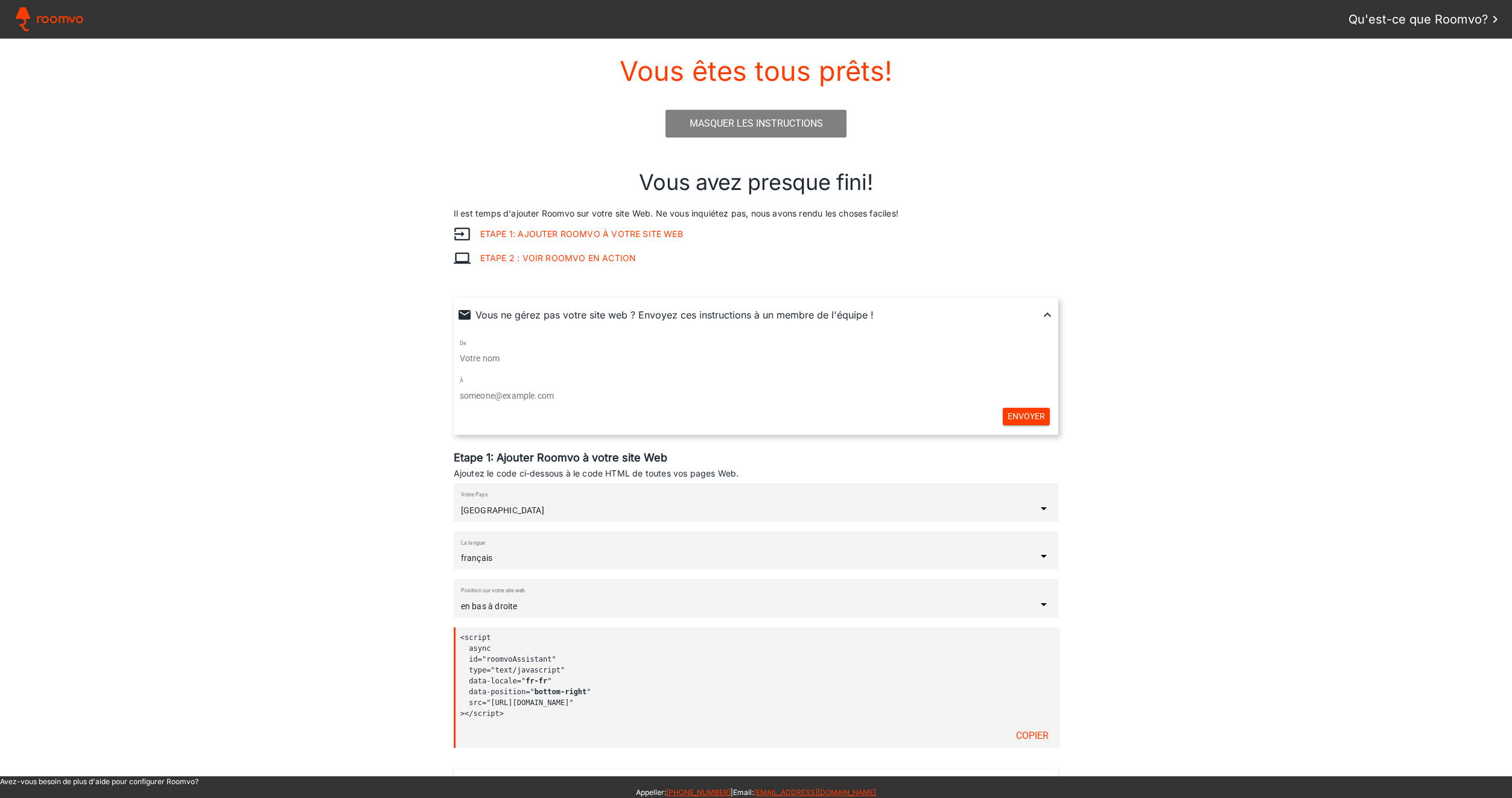
click at [754, 318] on p "Vous ne gérez pas votre site web ? Envoyez ces instructions à un membre de l'éq…" at bounding box center [674, 314] width 398 height 15
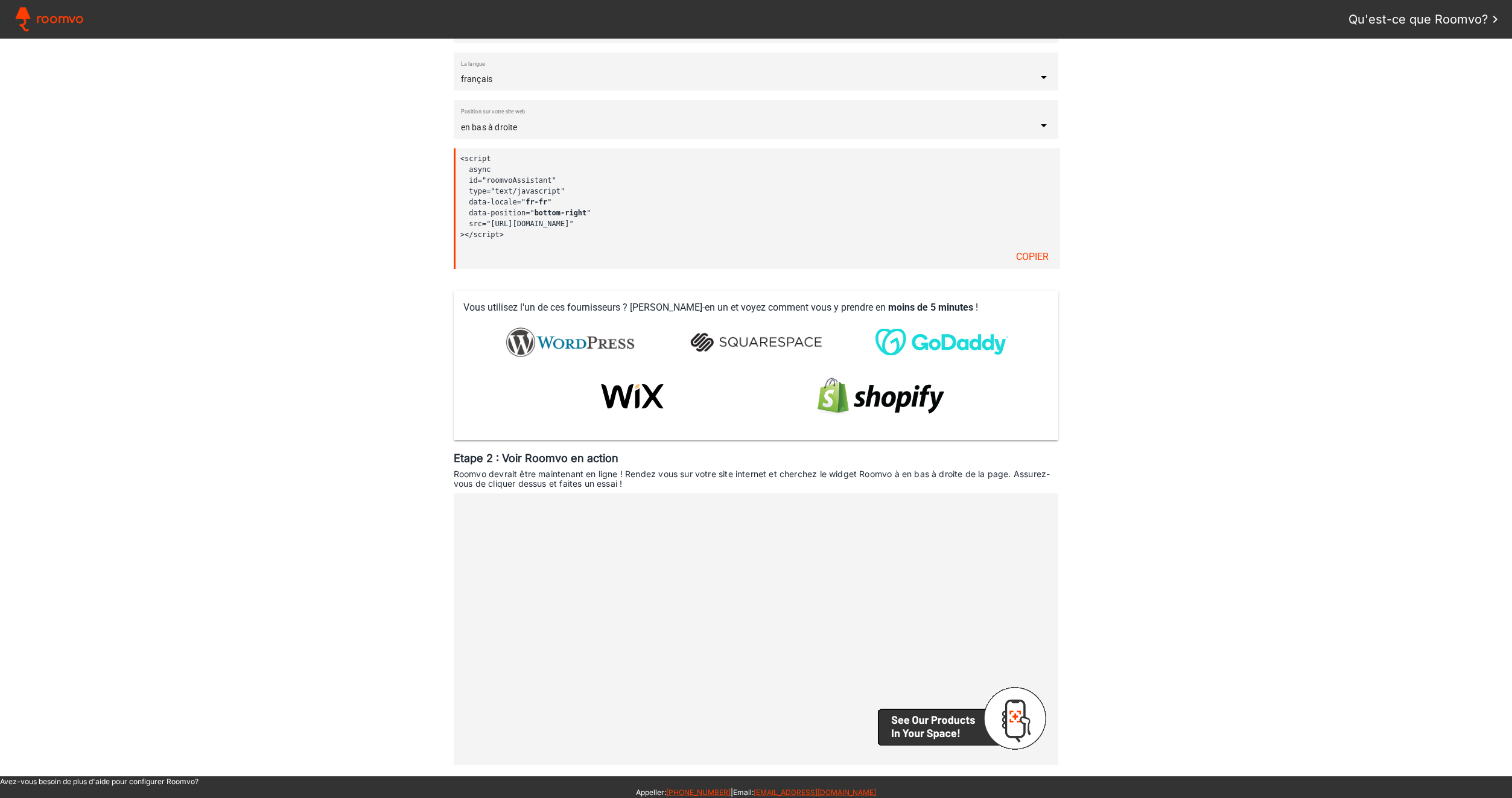
scroll to position [376, 0]
click at [581, 332] on img at bounding box center [569, 341] width 146 height 48
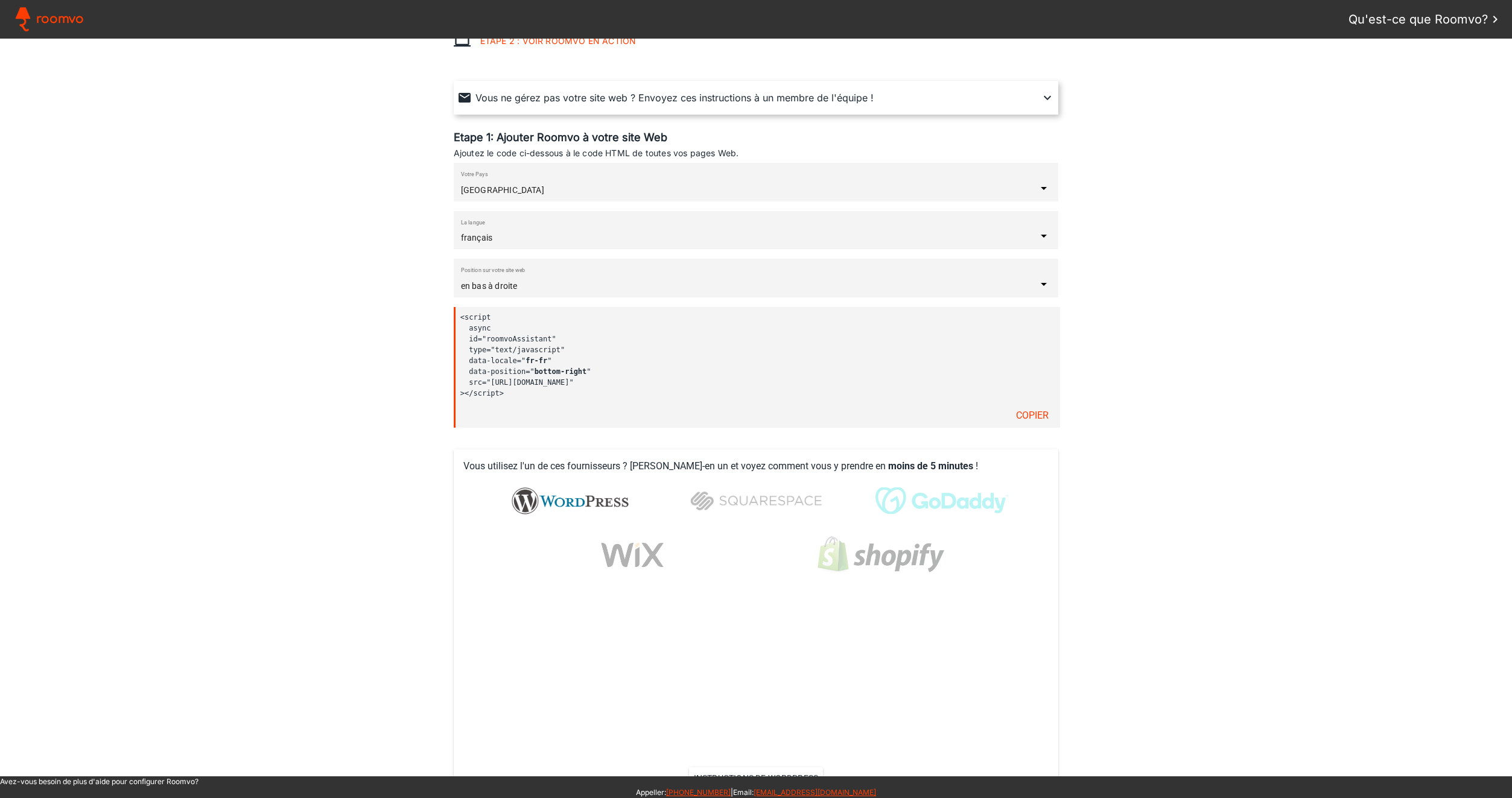
scroll to position [0, 0]
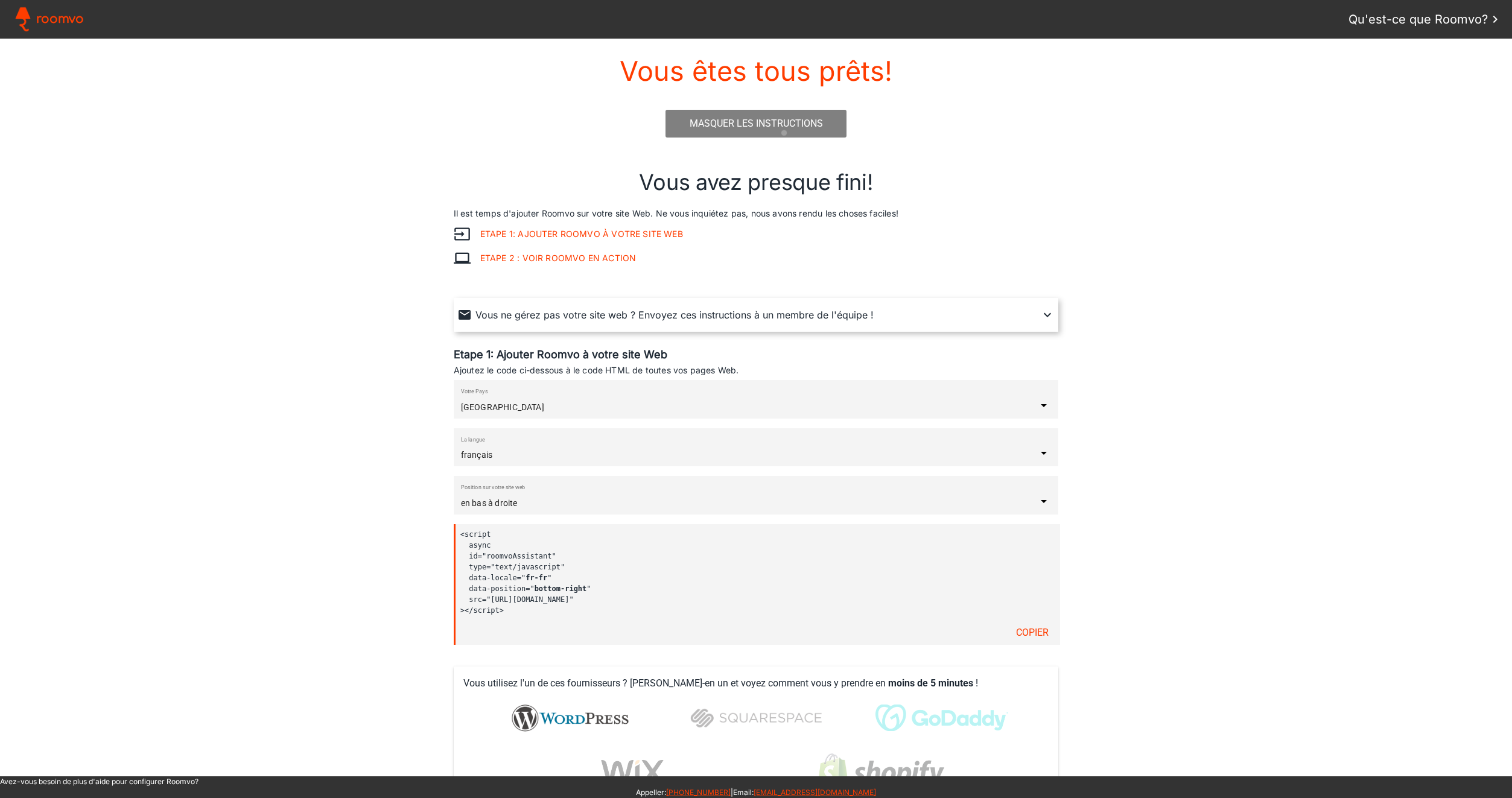
click at [780, 133] on paper-button "Masquer les instructions" at bounding box center [756, 124] width 181 height 27
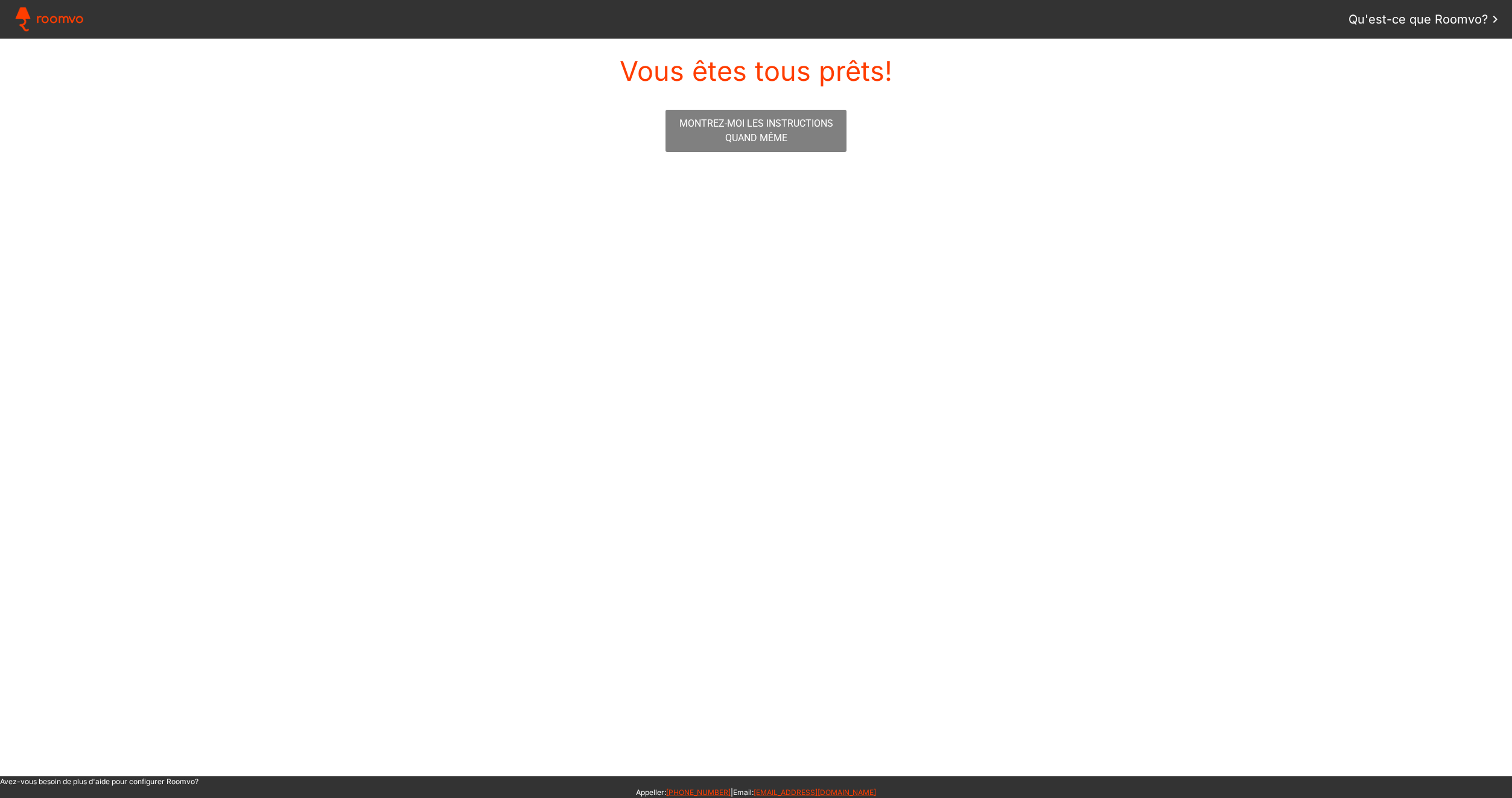
click at [0, 0] on slot "Montrez-moi les instructions quand même" at bounding box center [0, 0] width 0 height 0
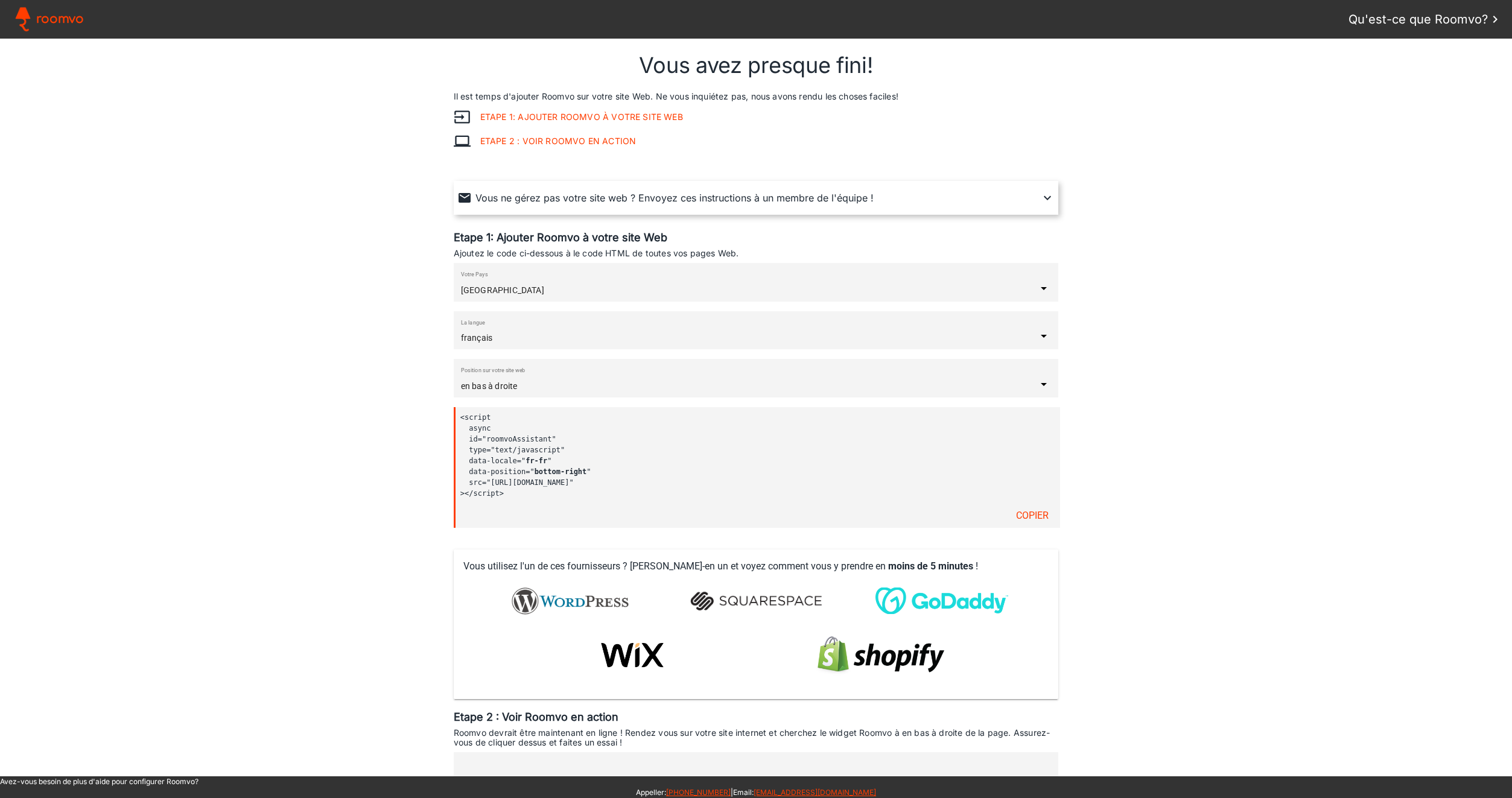
click at [759, 287] on input "France" at bounding box center [748, 291] width 575 height 10
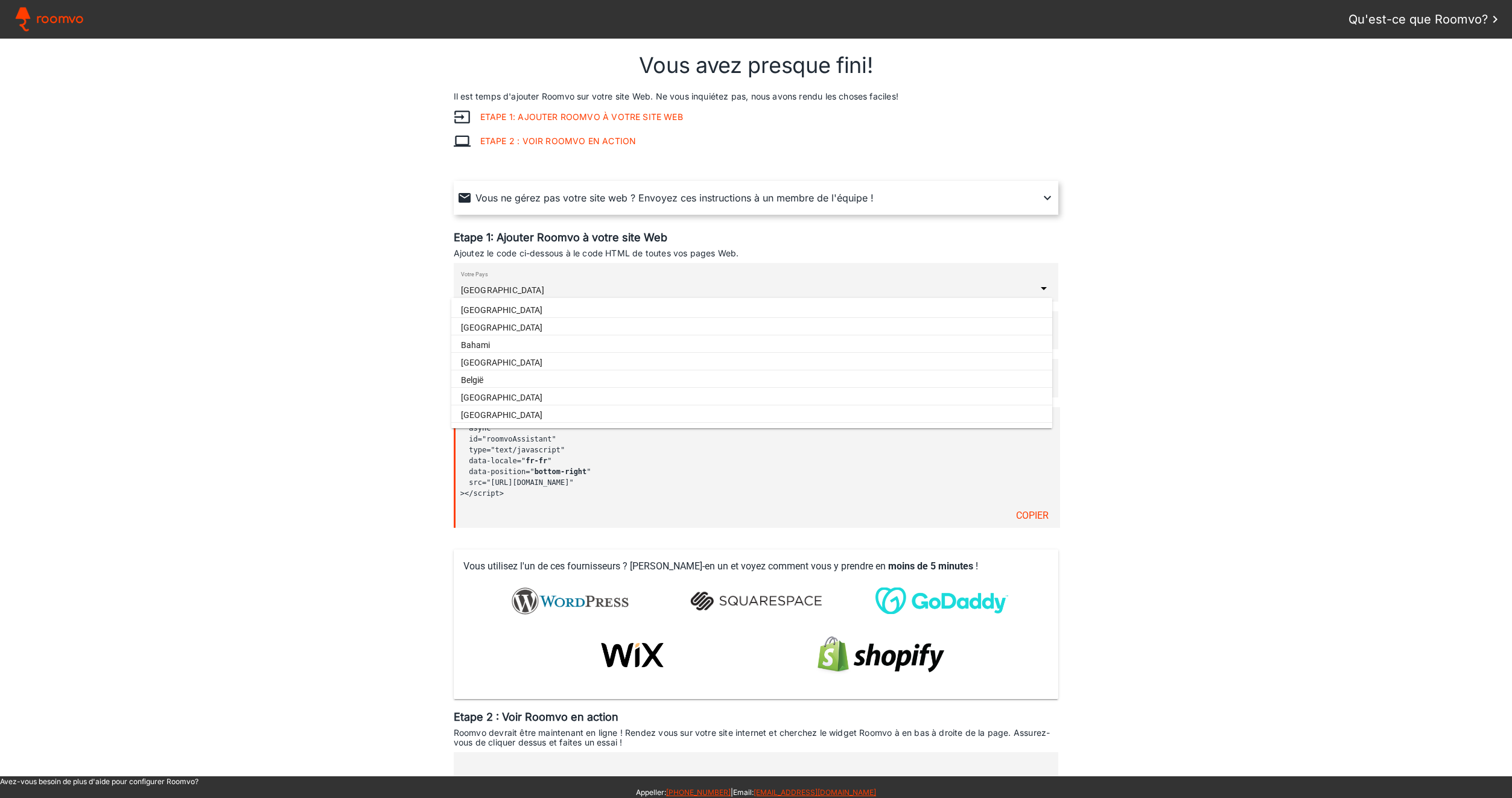
click at [1225, 264] on assistant-instructions at bounding box center [756, 406] width 1512 height 737
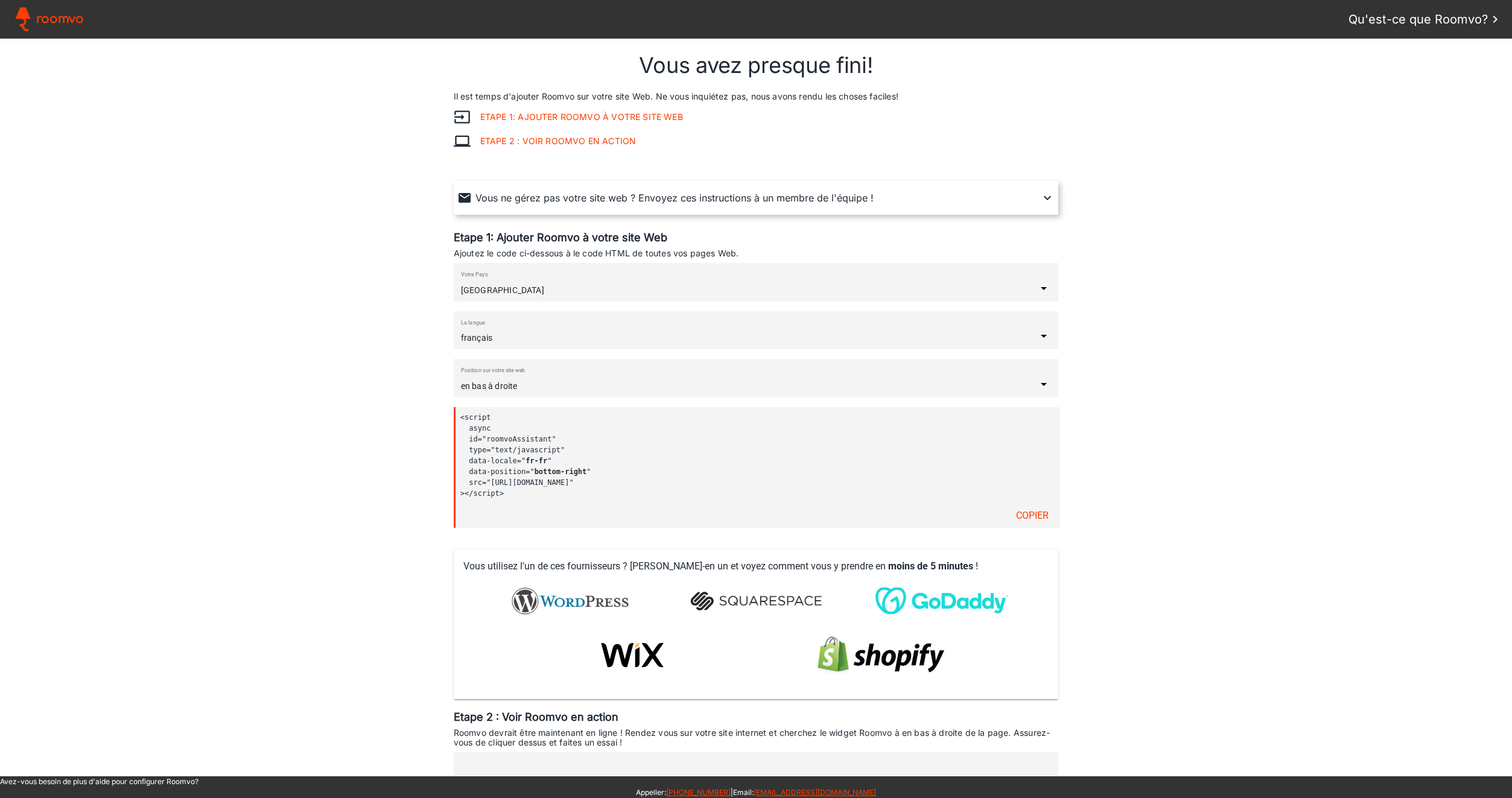
click at [969, 326] on div at bounding box center [755, 322] width 590 height 12
click at [1208, 310] on assistant-instructions at bounding box center [756, 406] width 1512 height 737
click at [968, 293] on input "[GEOGRAPHIC_DATA]" at bounding box center [748, 291] width 575 height 10
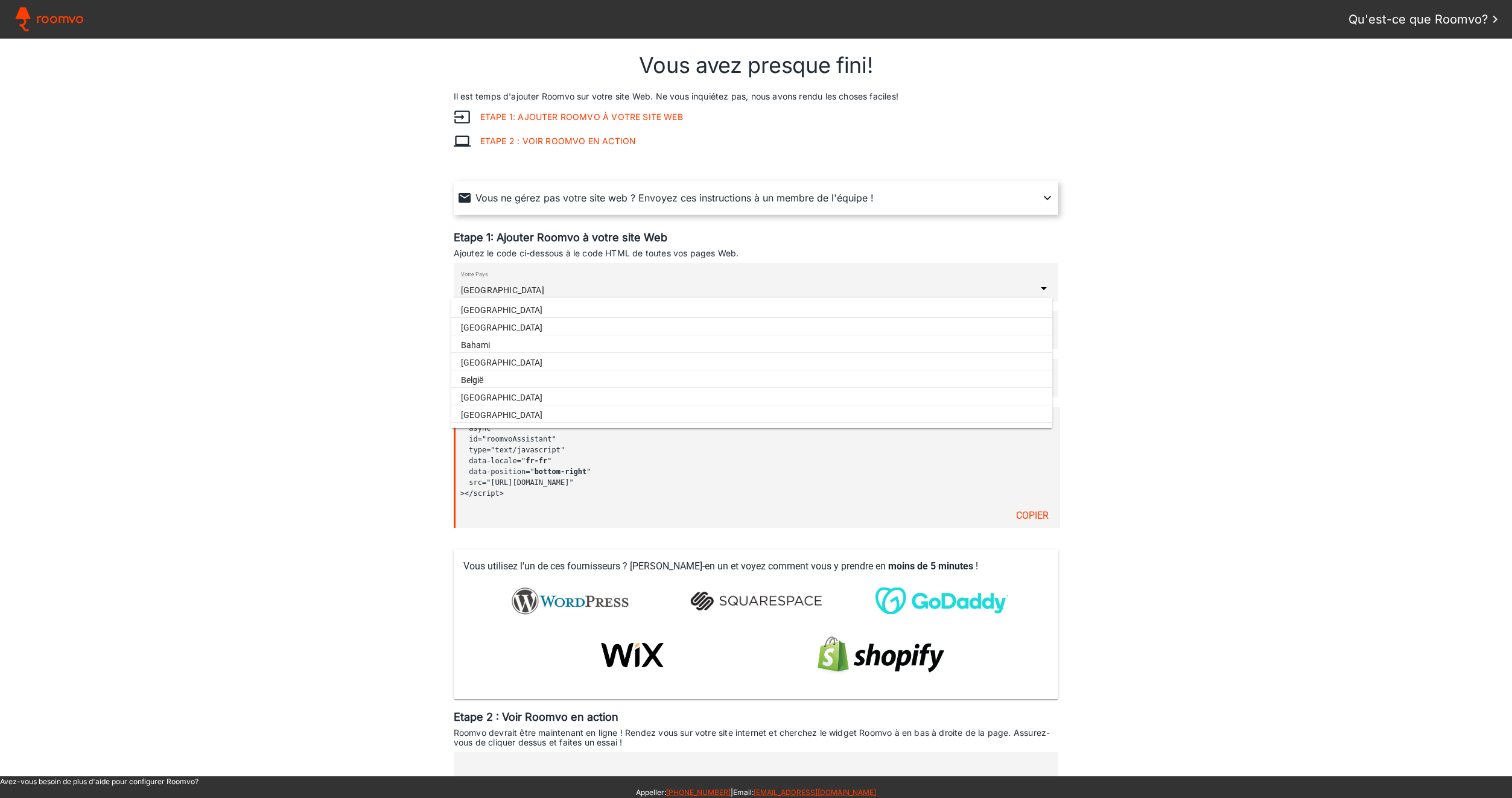
type paper-item "[GEOGRAPHIC_DATA]"
type paper-item "Lietuva"
click at [1293, 356] on assistant-instructions at bounding box center [756, 406] width 1512 height 737
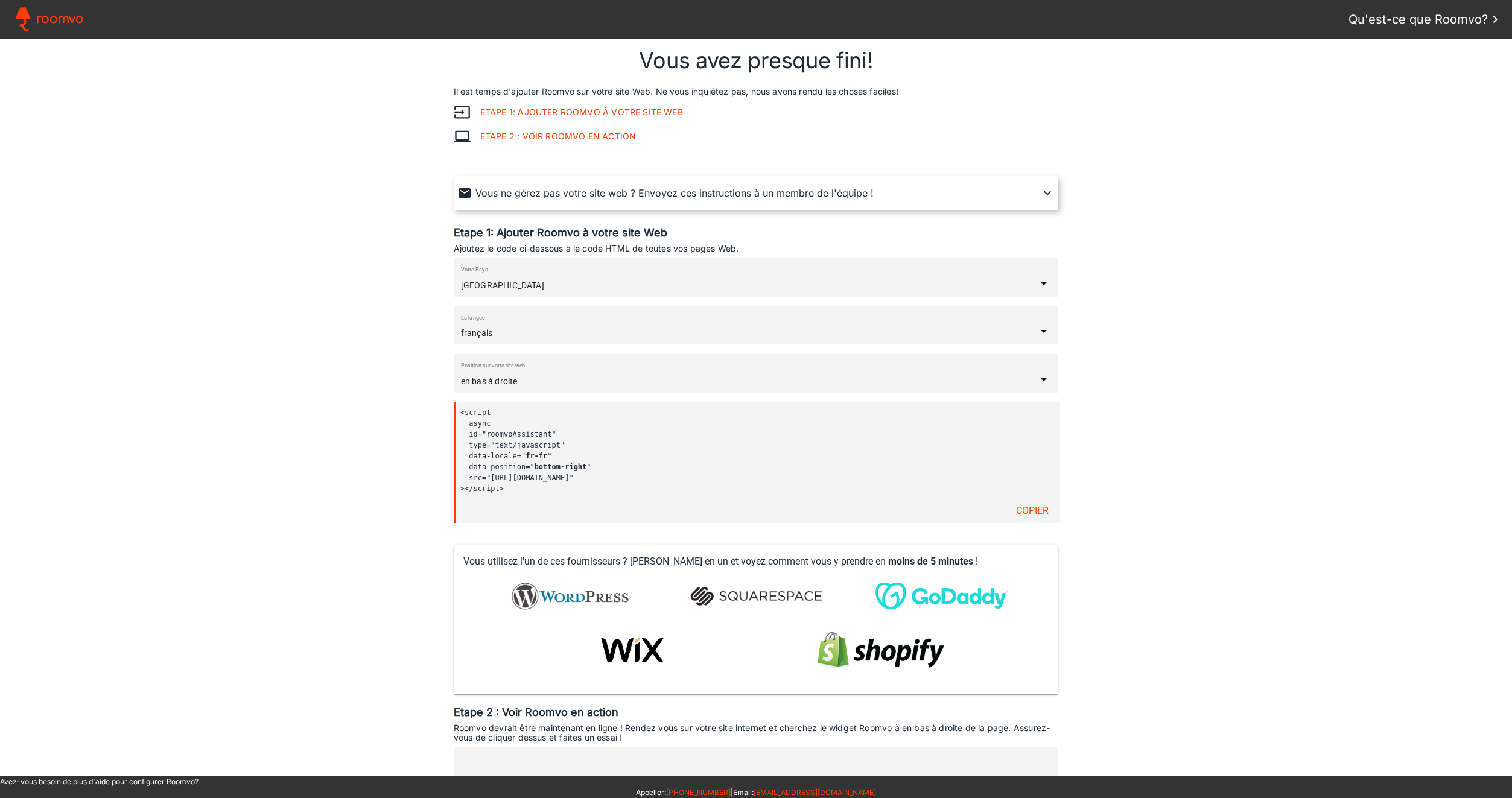
scroll to position [13, 0]
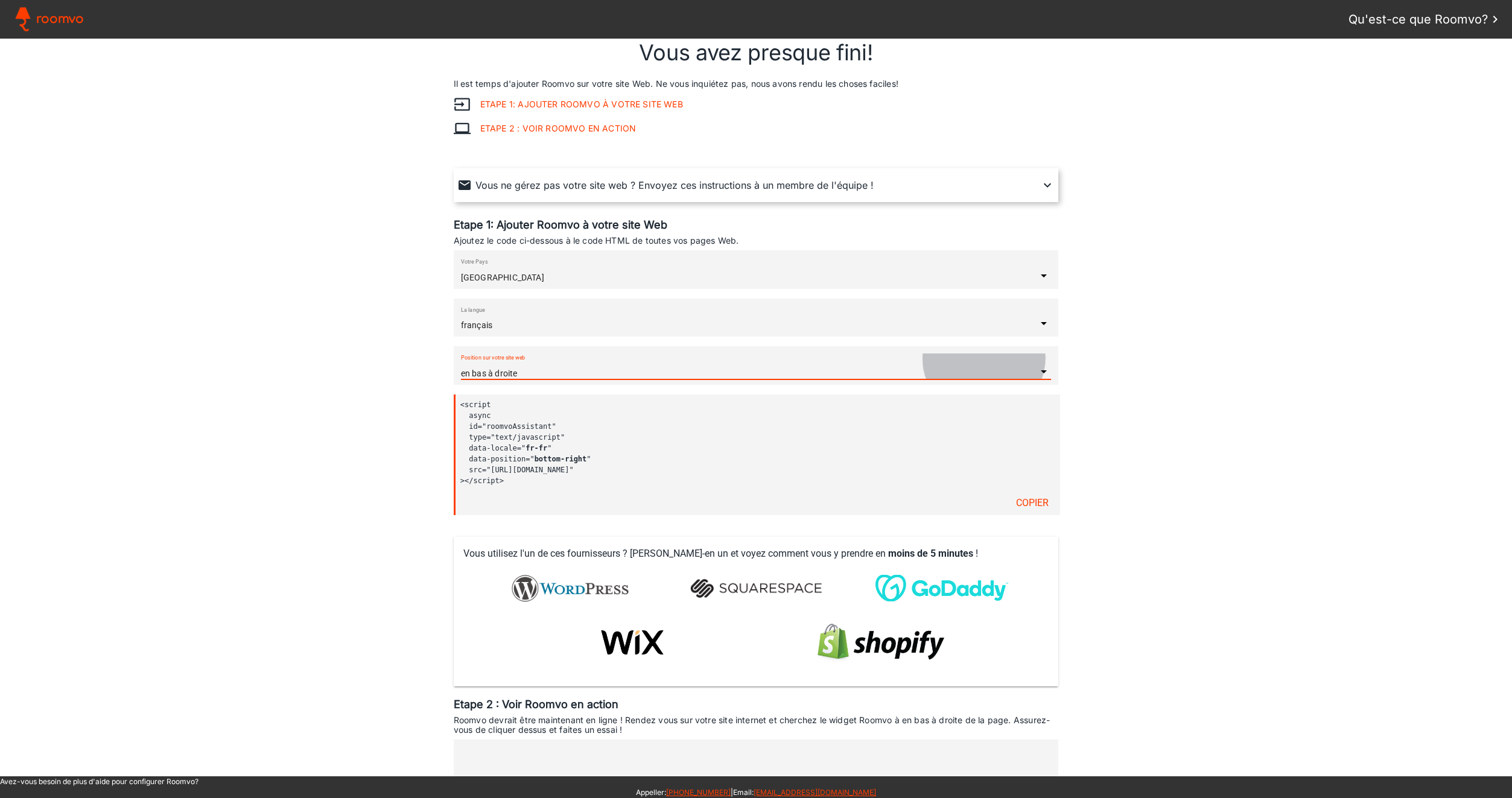
click at [981, 357] on div at bounding box center [755, 357] width 590 height 12
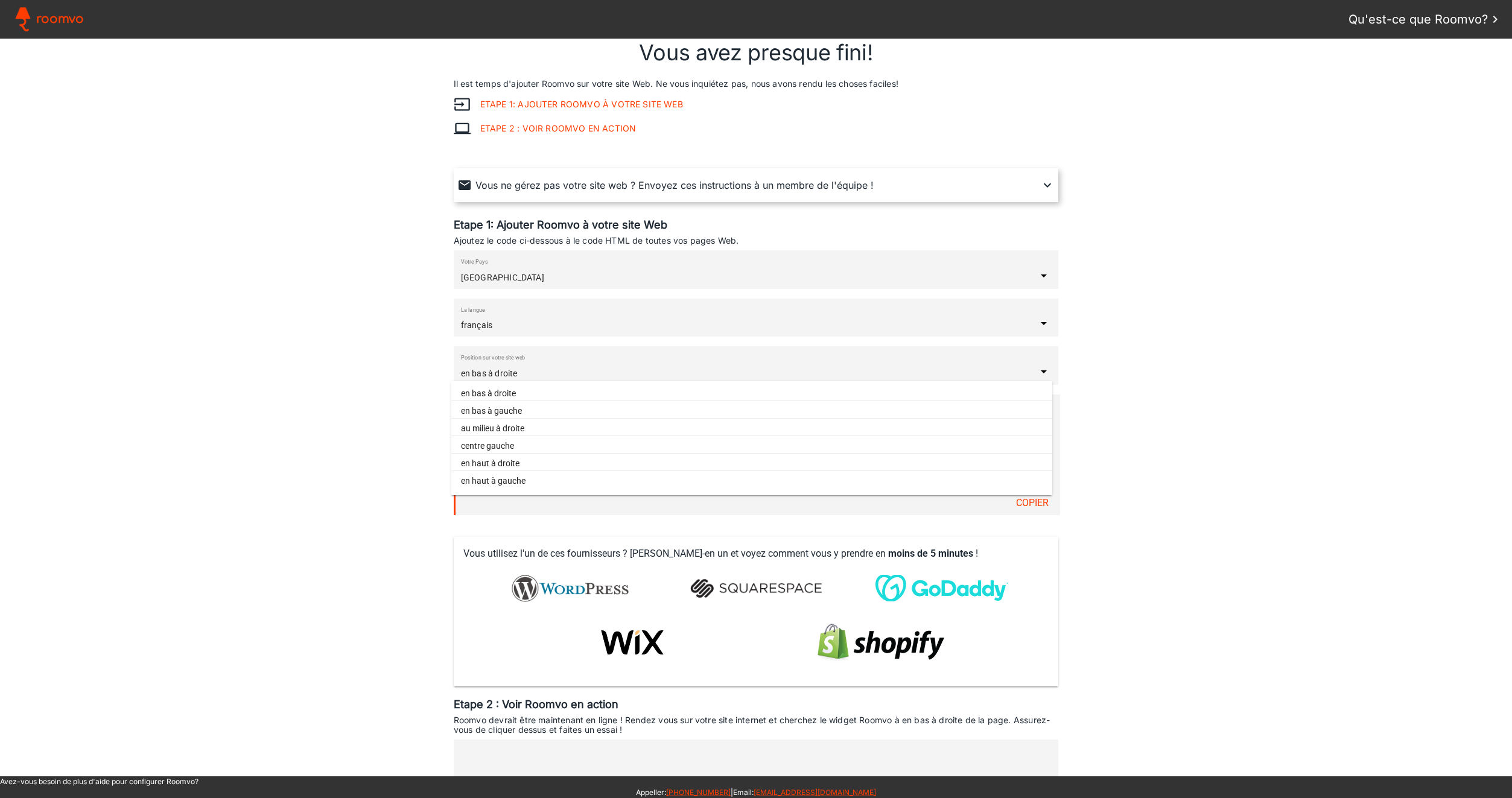
click at [1212, 383] on assistant-instructions at bounding box center [756, 406] width 1512 height 737
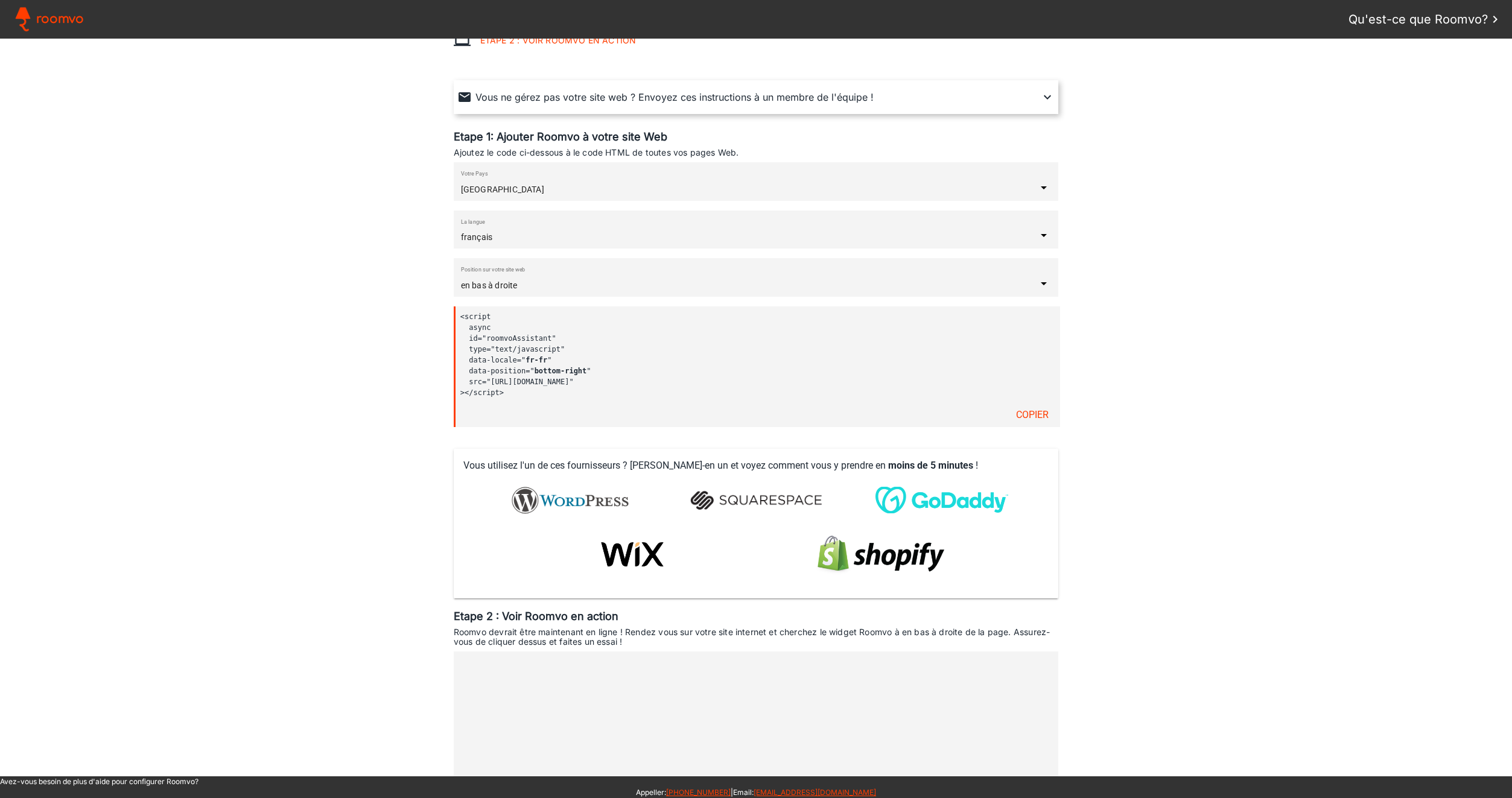
scroll to position [0, 0]
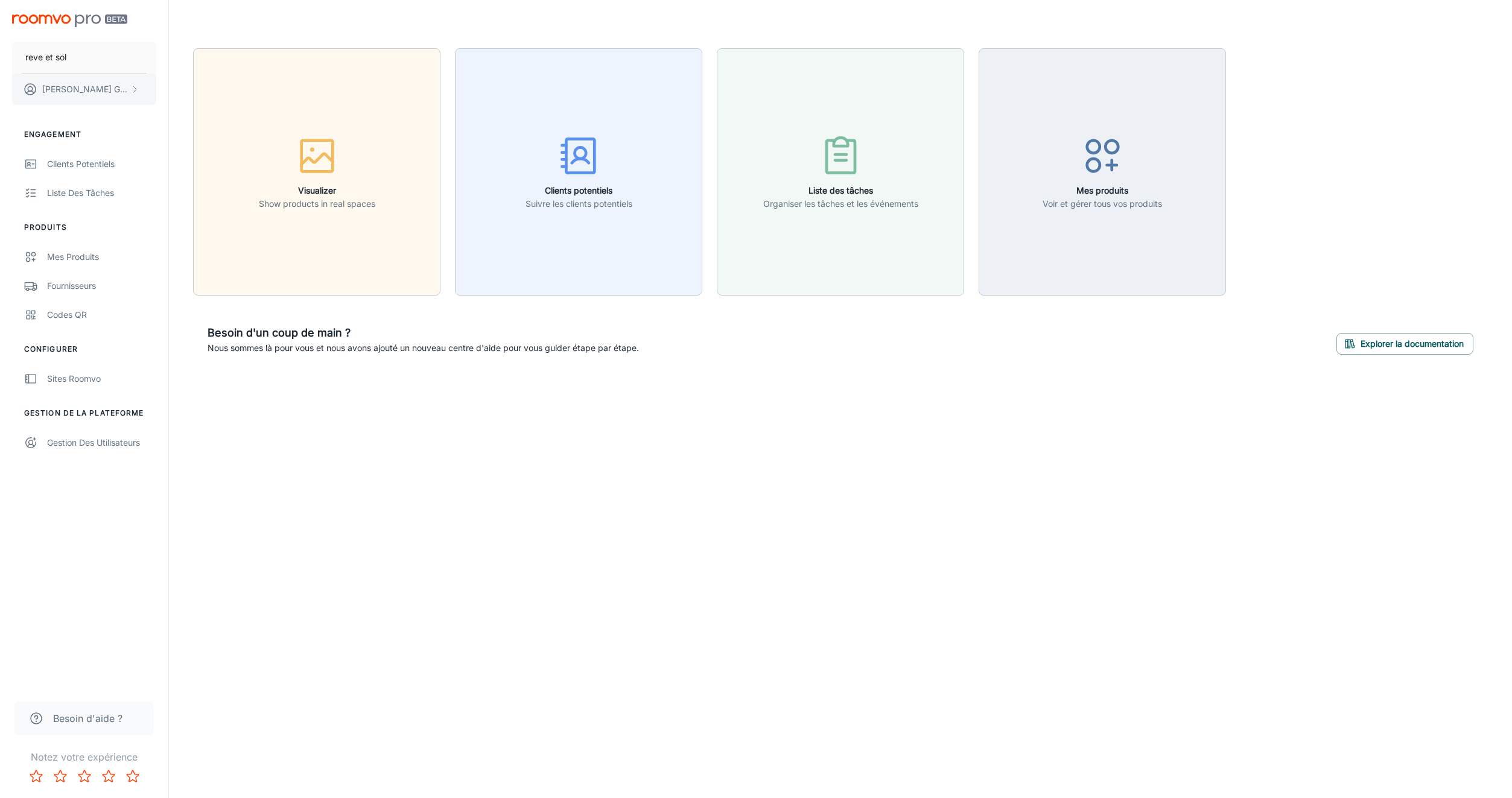
click at [83, 83] on p "[PERSON_NAME]" at bounding box center [84, 89] width 85 height 14
click at [82, 157] on div at bounding box center [756, 399] width 1512 height 798
click at [88, 165] on div "Clients potentiels" at bounding box center [101, 164] width 109 height 14
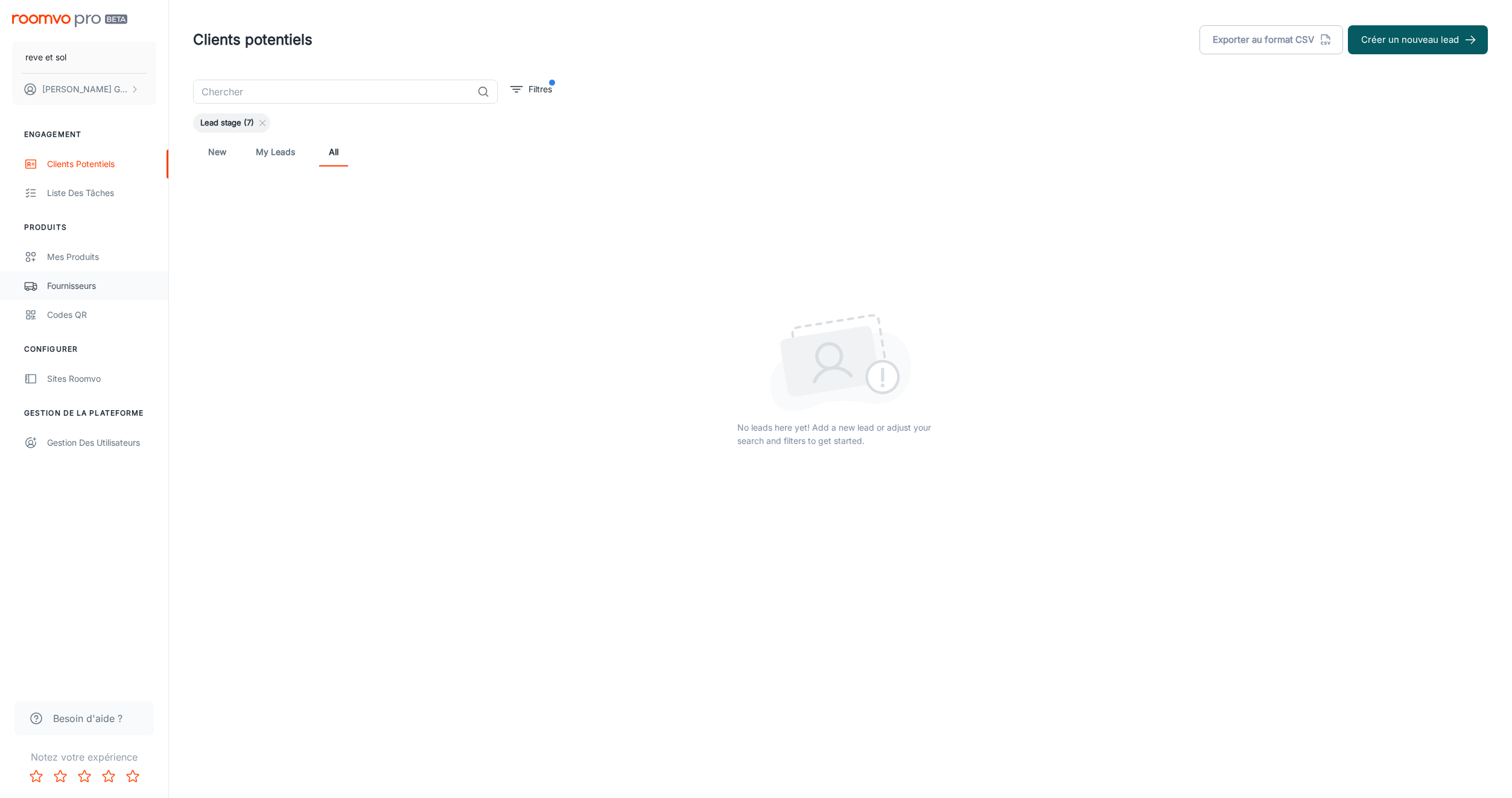
click at [99, 284] on div "Fournisseurs" at bounding box center [101, 286] width 109 height 14
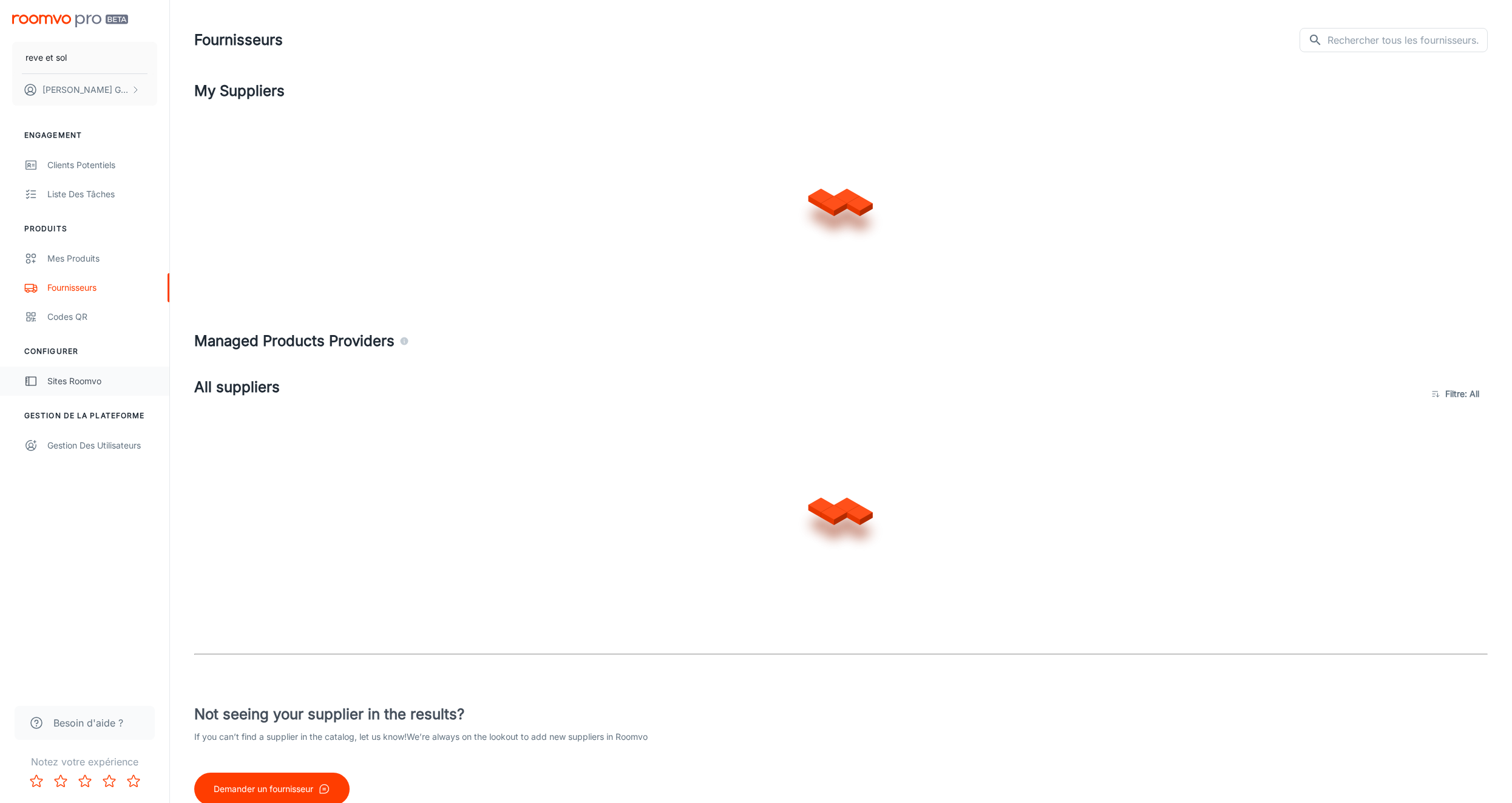
click at [108, 388] on link "Sites Roomvo" at bounding box center [84, 380] width 169 height 29
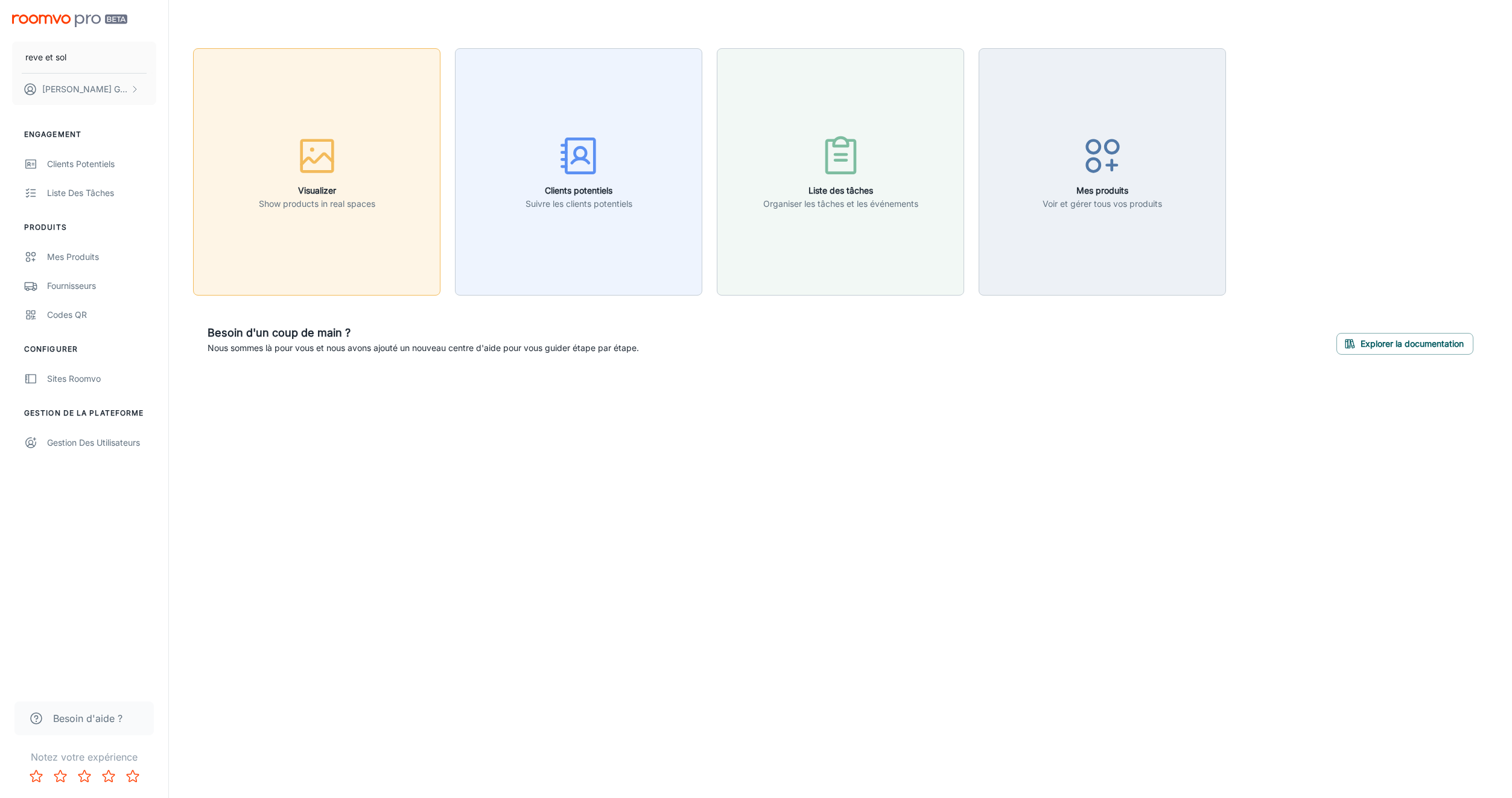
click at [366, 217] on button "Visualizer Show products in real spaces" at bounding box center [317, 172] width 247 height 247
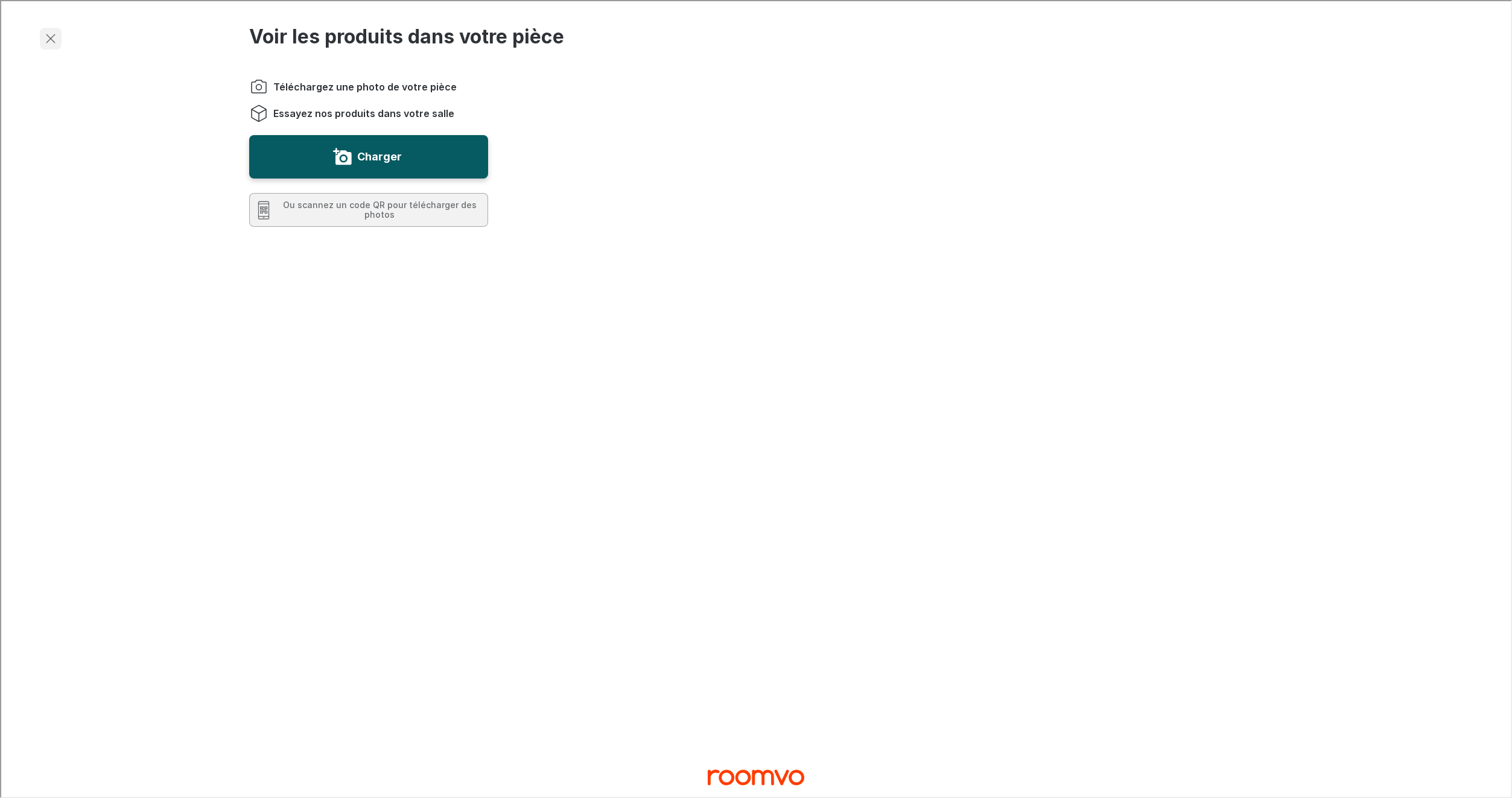
click at [54, 35] on icon "Sortir du visualiseur" at bounding box center [49, 37] width 15 height 15
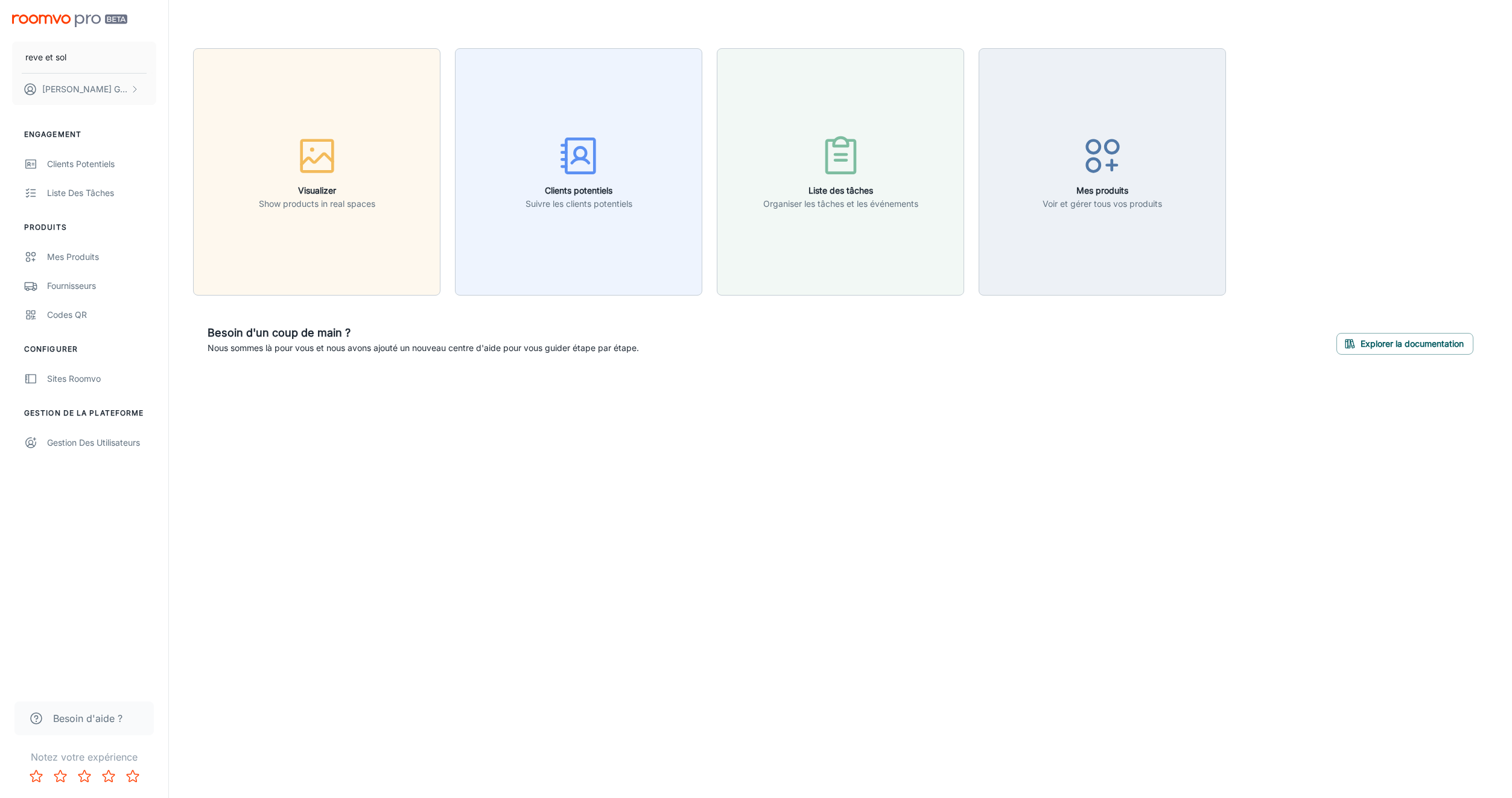
click at [60, 725] on div "Besoin d'aide ?" at bounding box center [84, 718] width 139 height 33
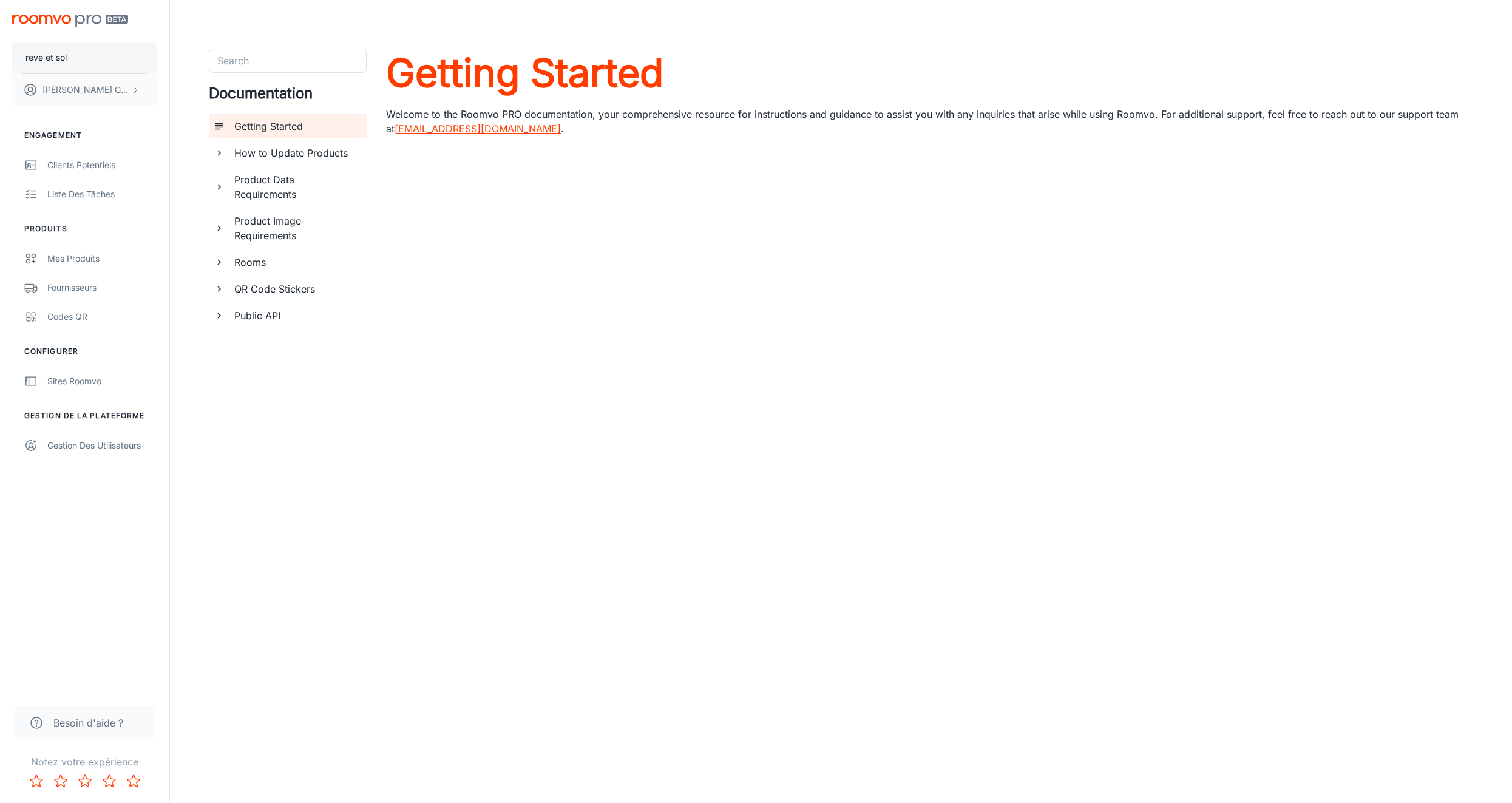
click at [52, 60] on p "reve et sol" at bounding box center [46, 58] width 42 height 14
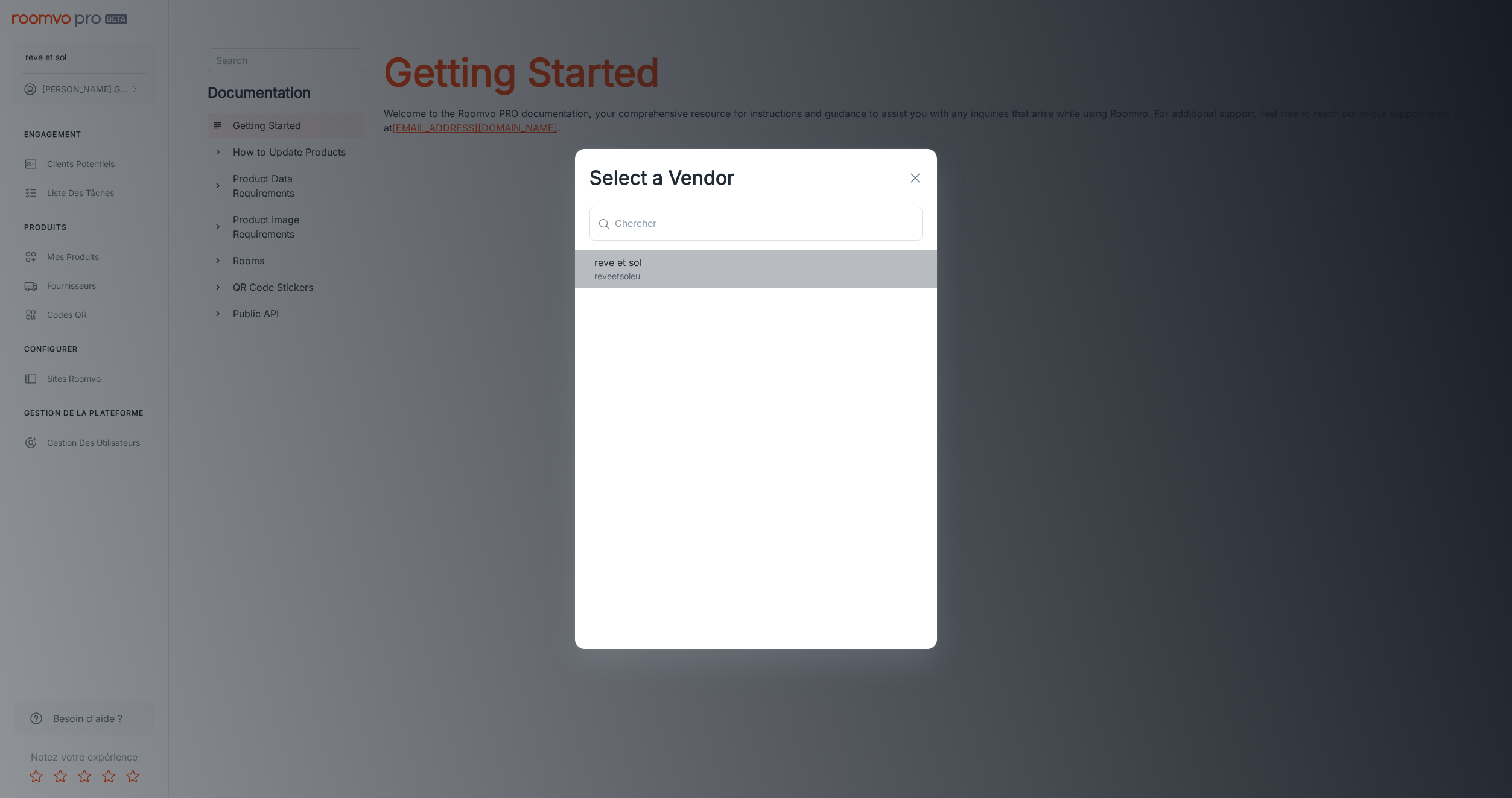
click at [601, 279] on p "reveetsoleu" at bounding box center [755, 277] width 323 height 14
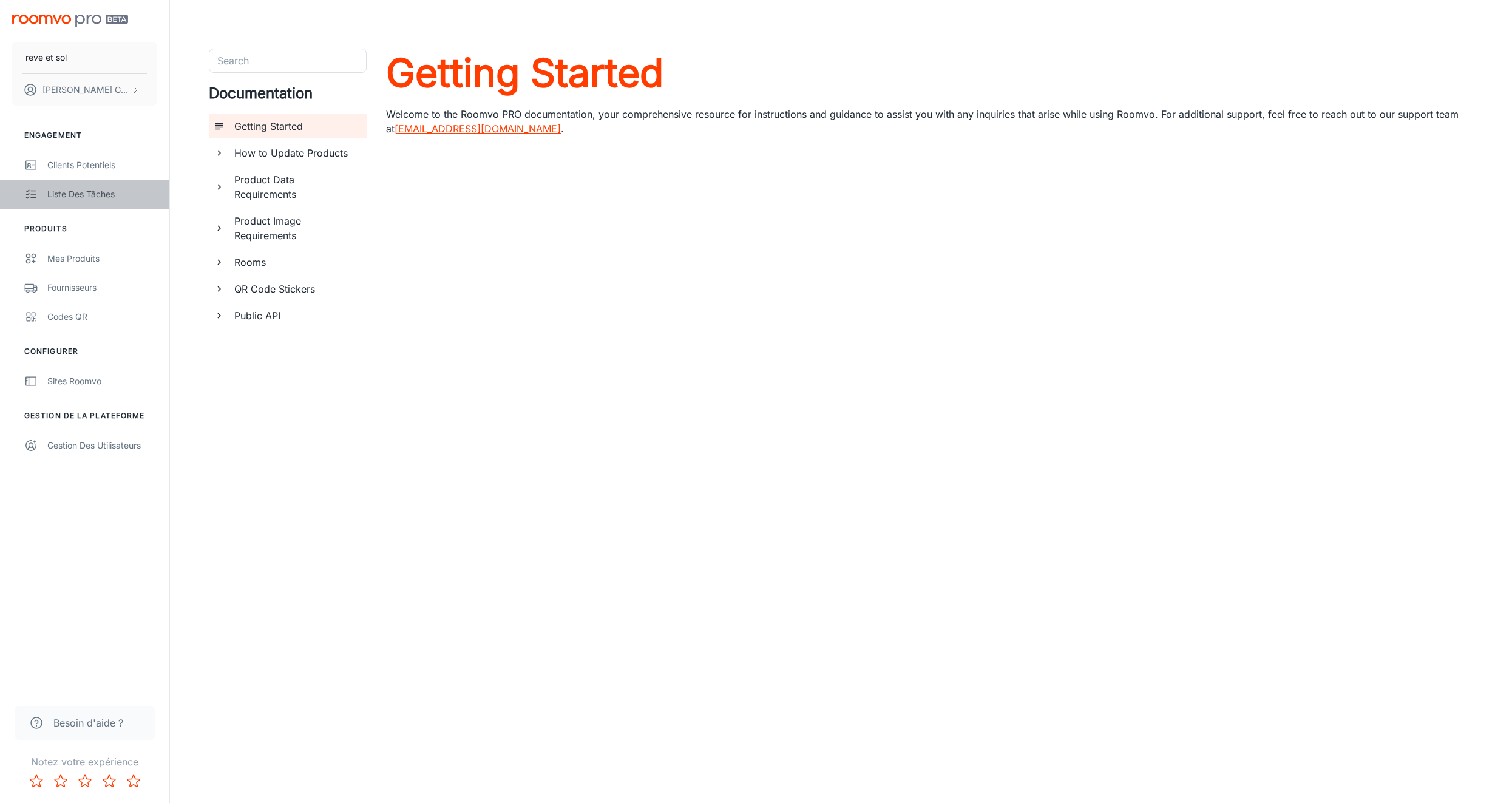
click at [42, 180] on link "Liste des tâches" at bounding box center [84, 194] width 169 height 29
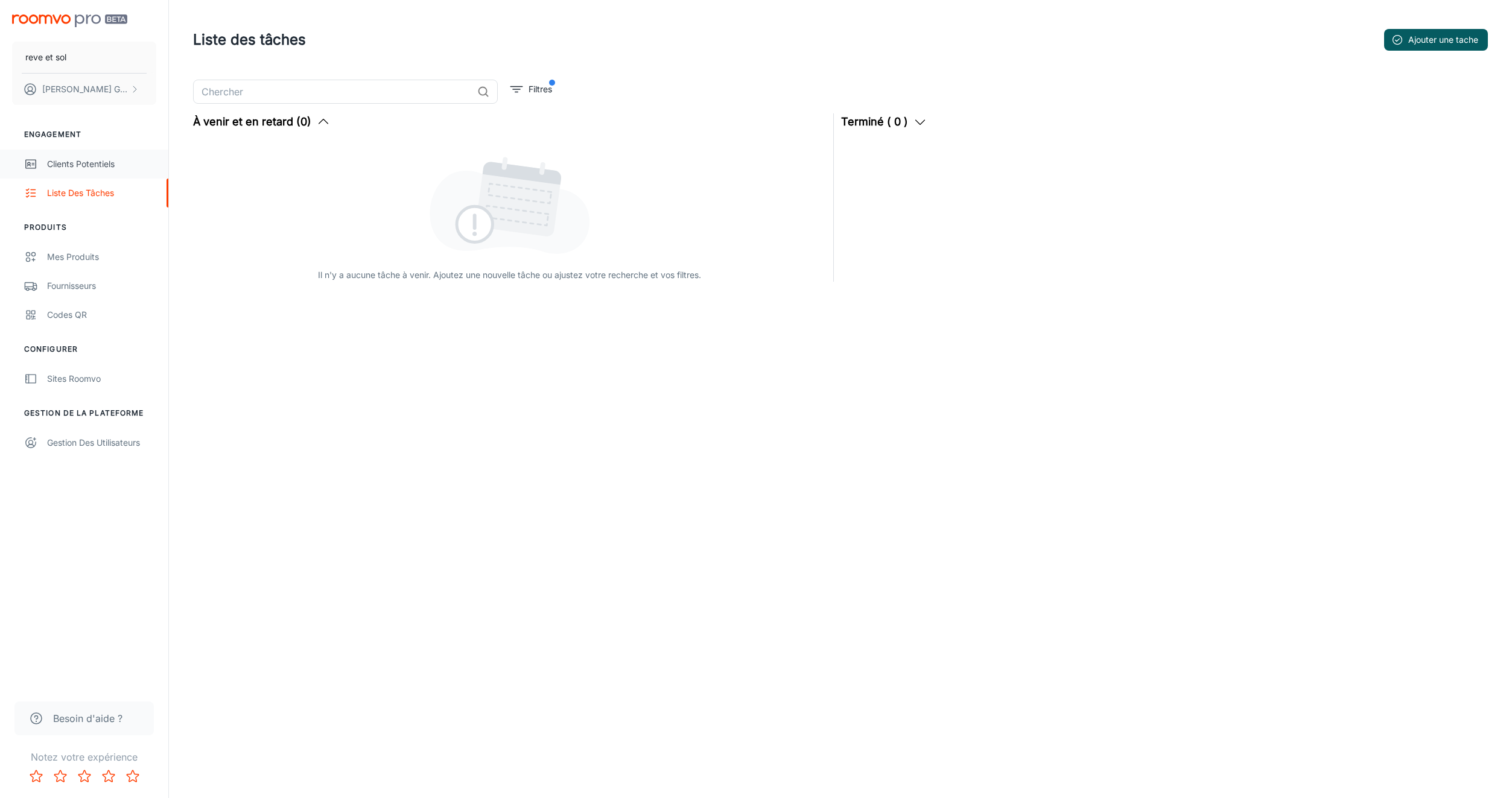
click at [49, 157] on div "Clients potentiels" at bounding box center [101, 164] width 109 height 14
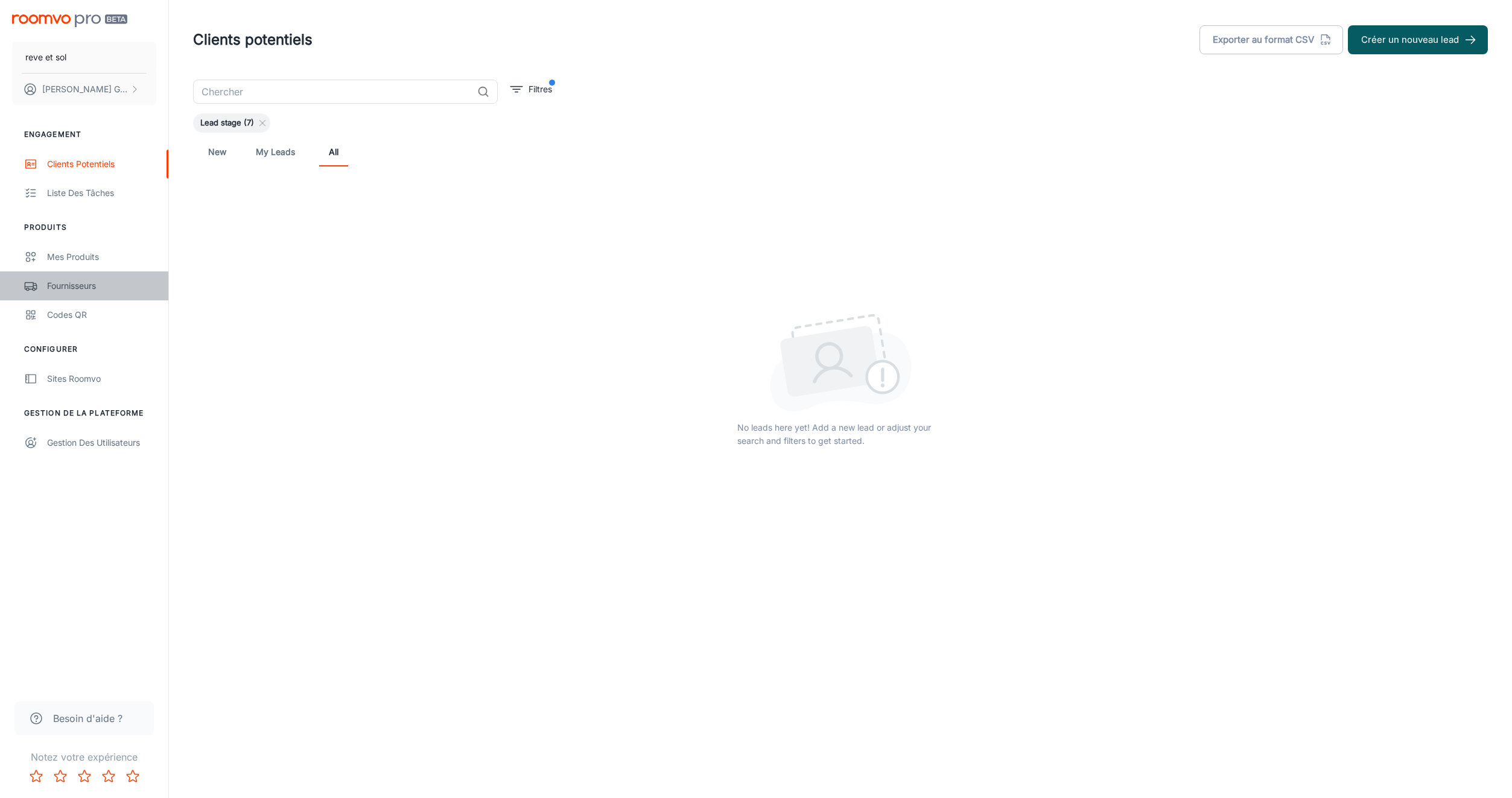
click at [83, 283] on div "Fournisseurs" at bounding box center [101, 286] width 109 height 14
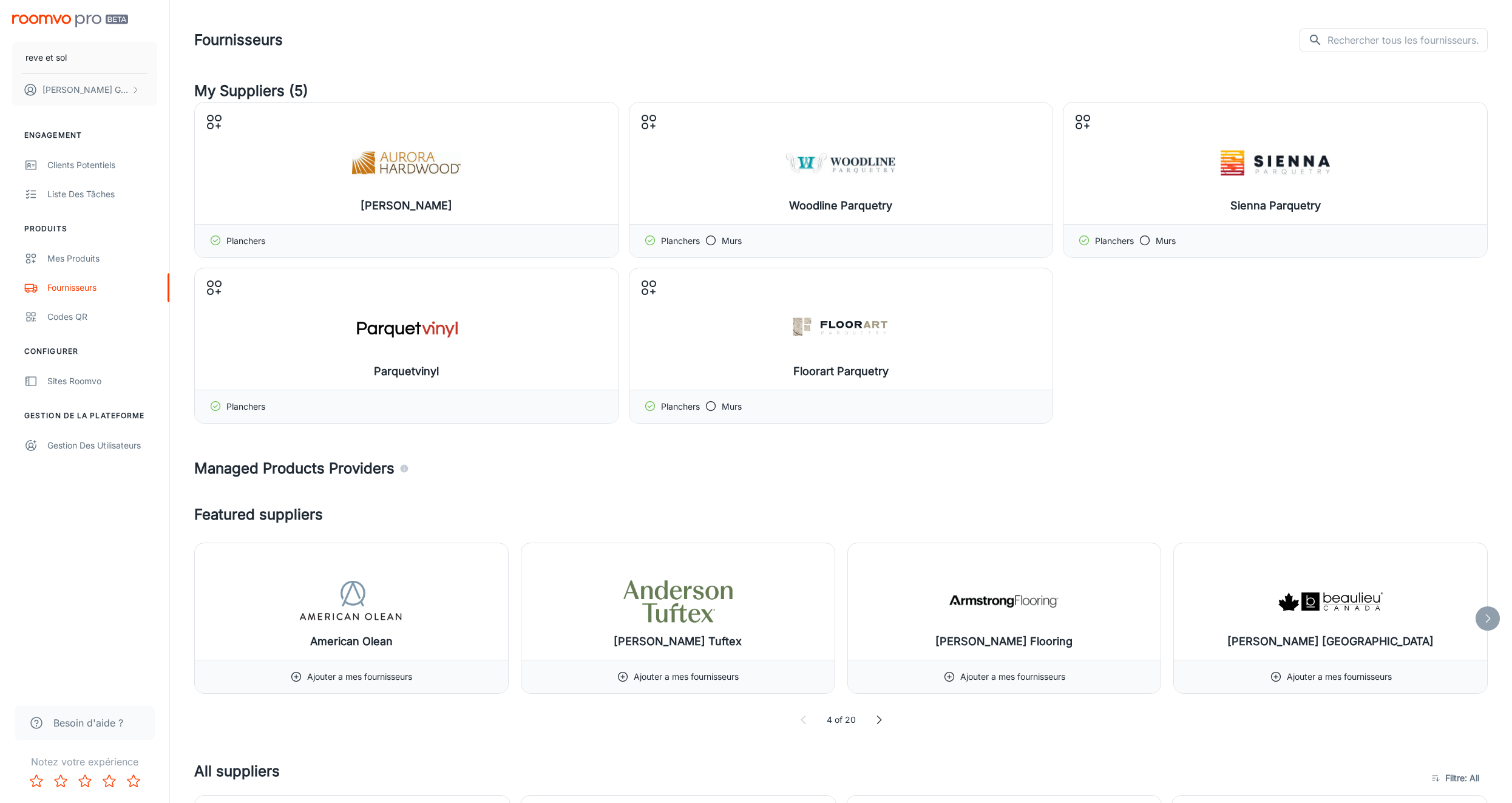
click at [67, 9] on div "reve et sol Francesco Gallo" at bounding box center [84, 57] width 169 height 116
click at [68, 17] on img "scrollable content" at bounding box center [69, 21] width 116 height 13
